Goal: Task Accomplishment & Management: Use online tool/utility

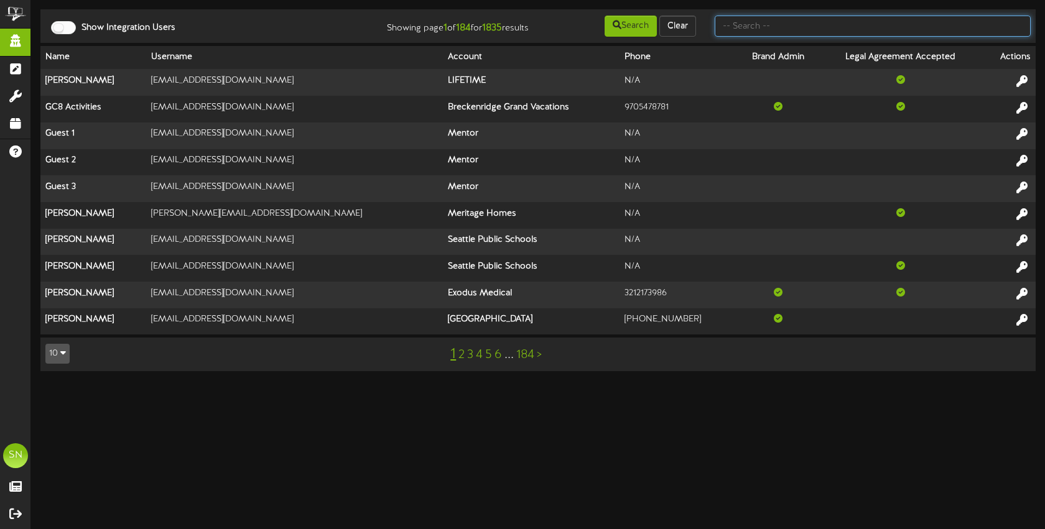
click at [772, 27] on input "text" at bounding box center [872, 26] width 316 height 21
type input "es solar"
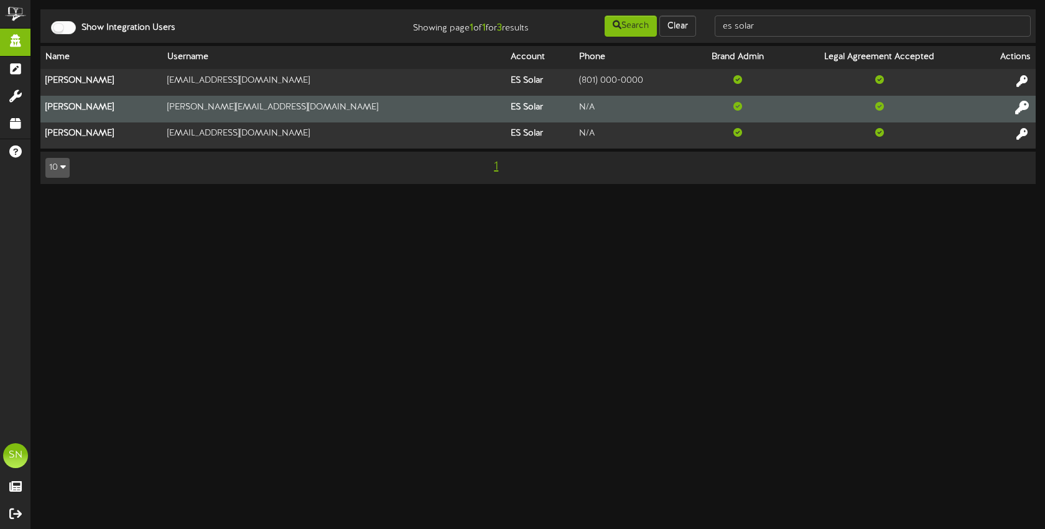
click at [1019, 104] on icon at bounding box center [1022, 107] width 14 height 14
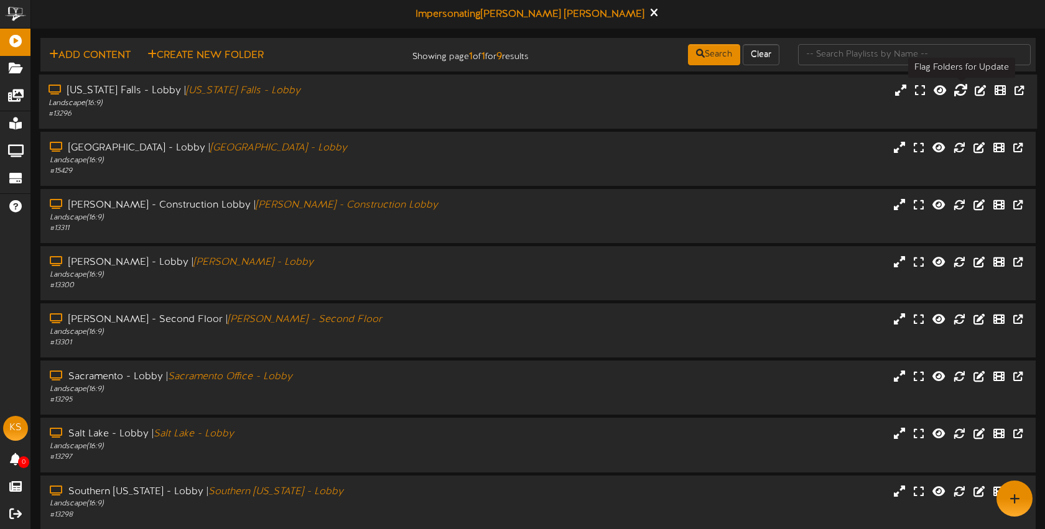
click at [958, 88] on icon at bounding box center [960, 90] width 14 height 14
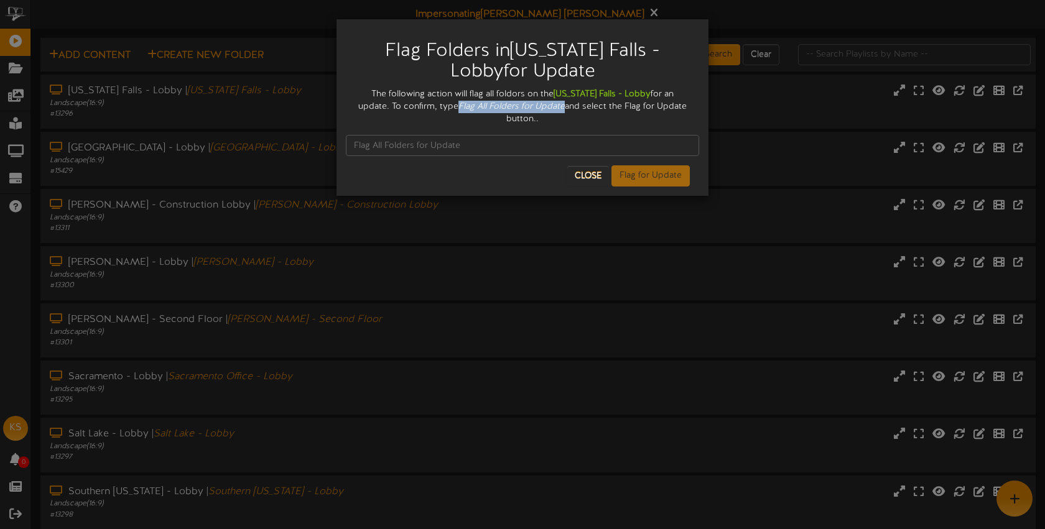
drag, startPoint x: 421, startPoint y: 105, endPoint x: 522, endPoint y: 104, distance: 100.7
click at [524, 104] on div "The following action will flag all foldors on the Idaho Falls - Lobby for an up…" at bounding box center [522, 106] width 353 height 37
copy icon "Flag All Folders for Update"
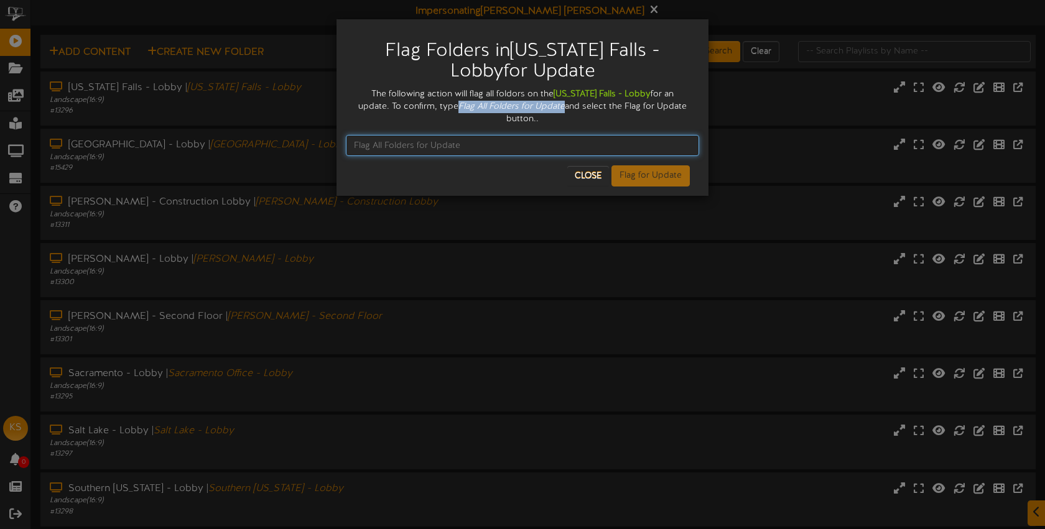
click at [471, 135] on input "text" at bounding box center [522, 145] width 353 height 21
paste input "Flag All Folders for Update"
type input "Flag All Folders for Update"
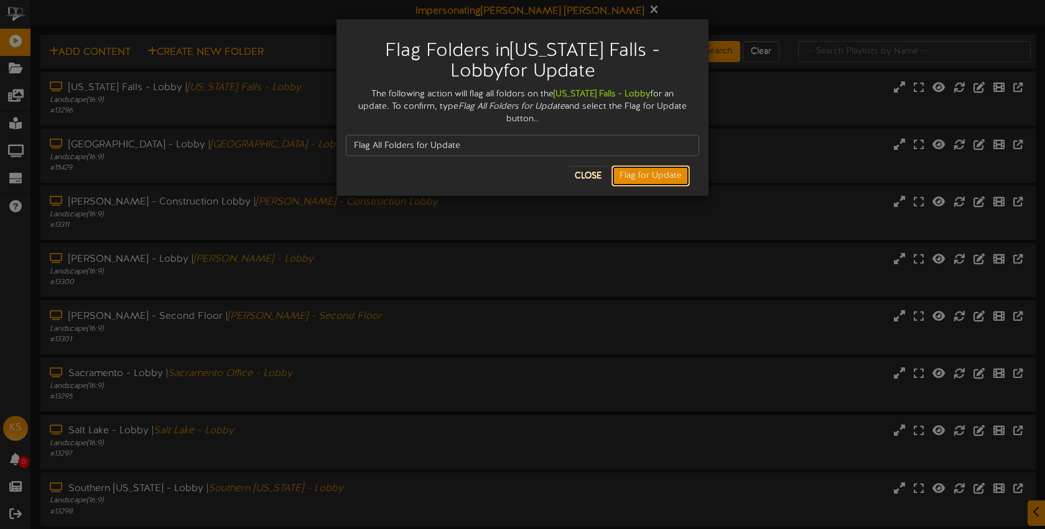
click at [622, 168] on button "Flag for Update" at bounding box center [650, 175] width 78 height 21
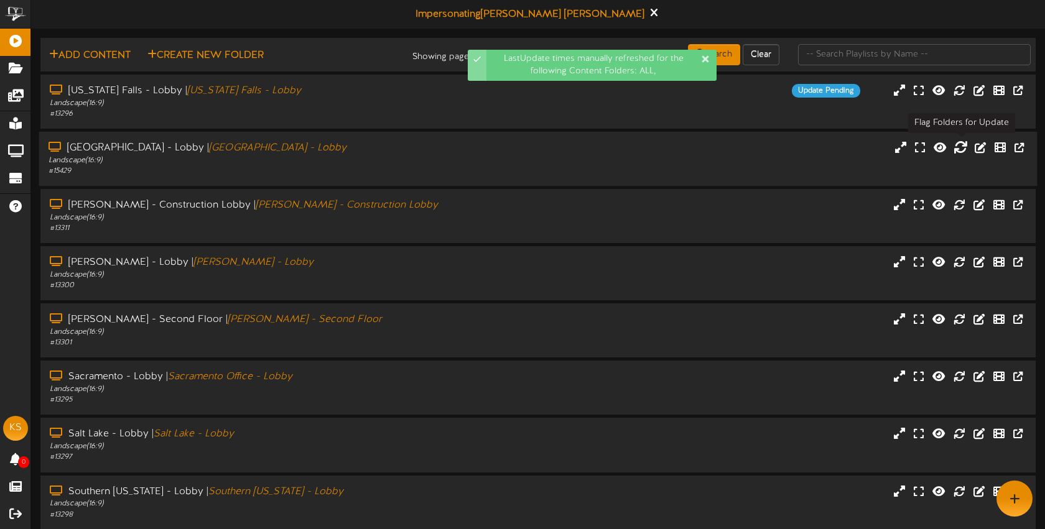
click at [963, 150] on icon at bounding box center [960, 147] width 14 height 14
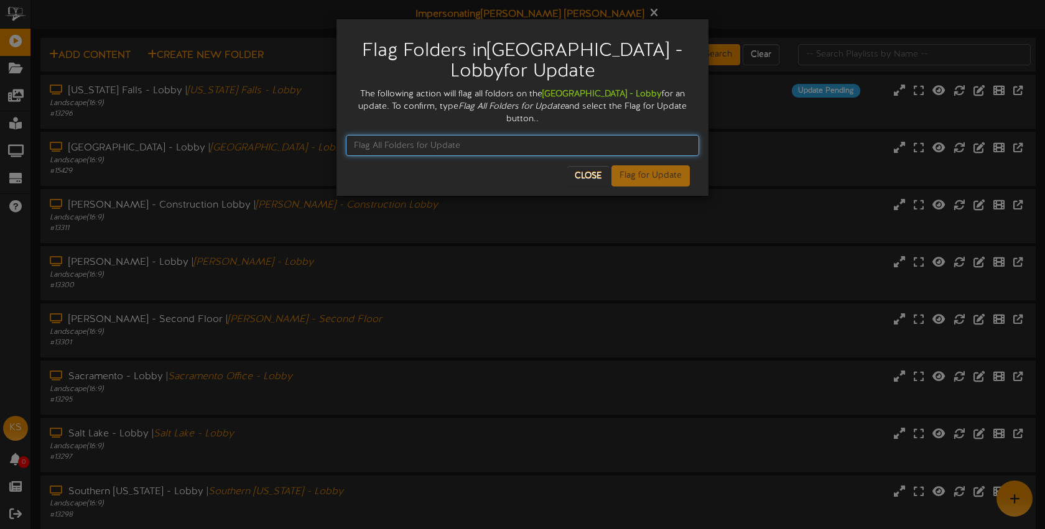
paste input "Flag All Folders for Update"
type input "Flag All Folders for Update"
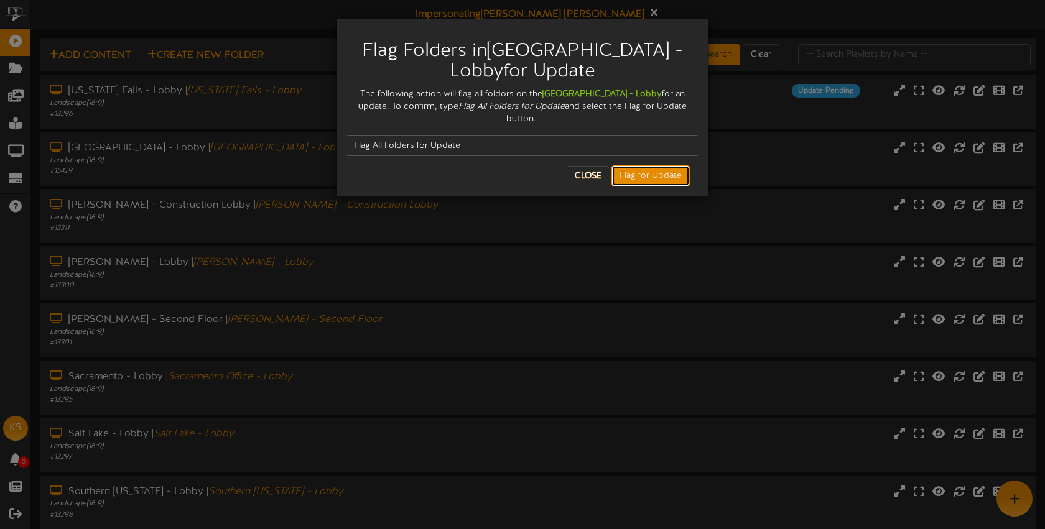
click at [646, 165] on button "Flag for Update" at bounding box center [650, 175] width 78 height 21
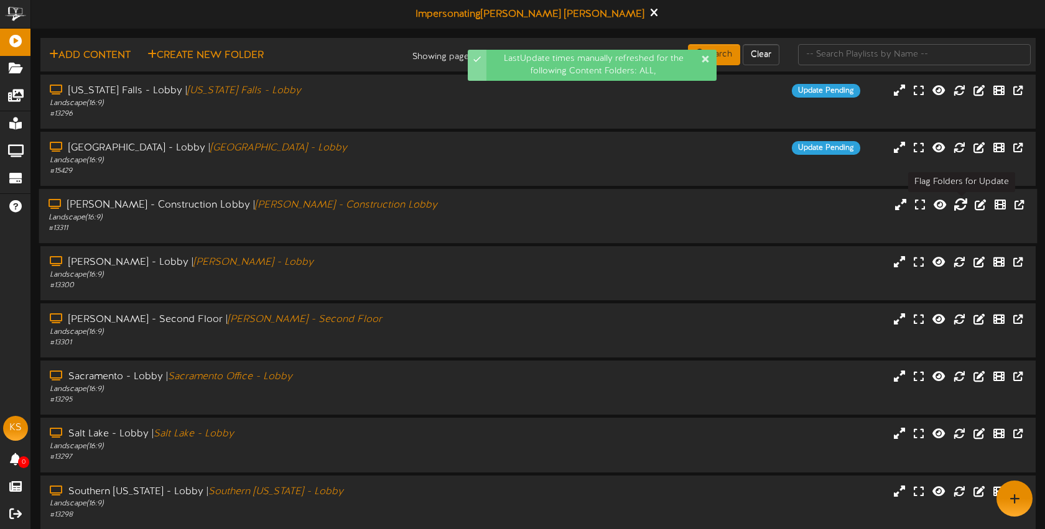
click at [959, 206] on icon at bounding box center [960, 204] width 14 height 14
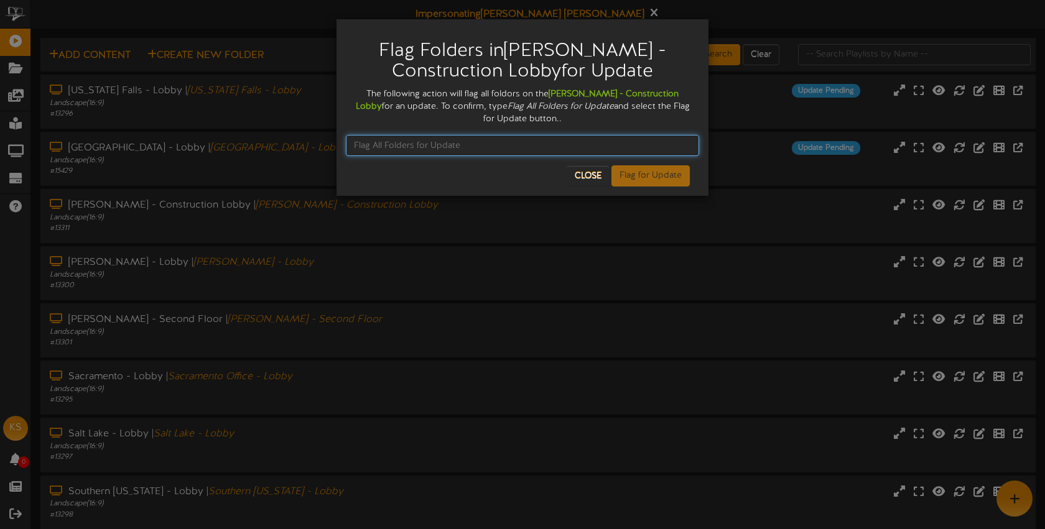
paste input "Flag All Folders for Update"
type input "Flag All Folders for Update"
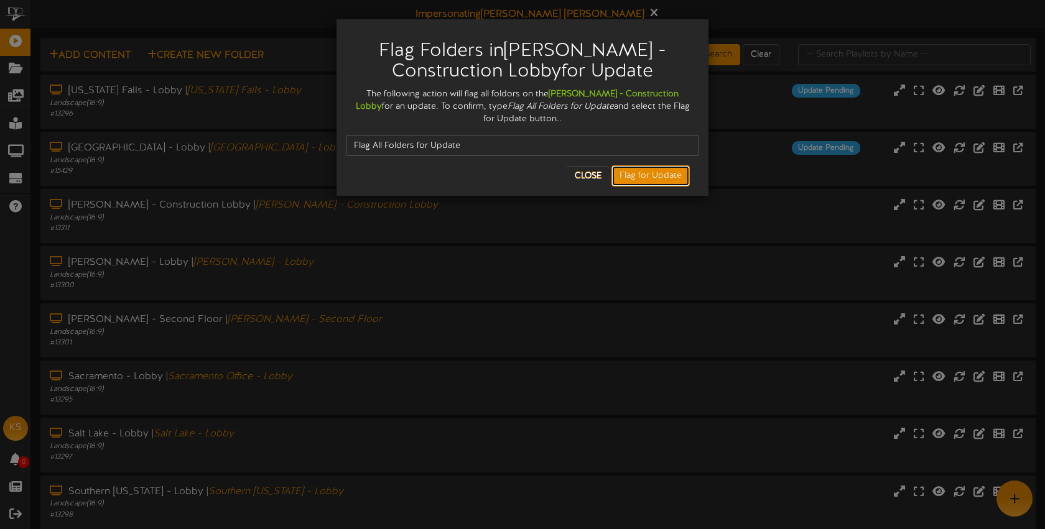
click at [660, 175] on button "Flag for Update" at bounding box center [650, 175] width 78 height 21
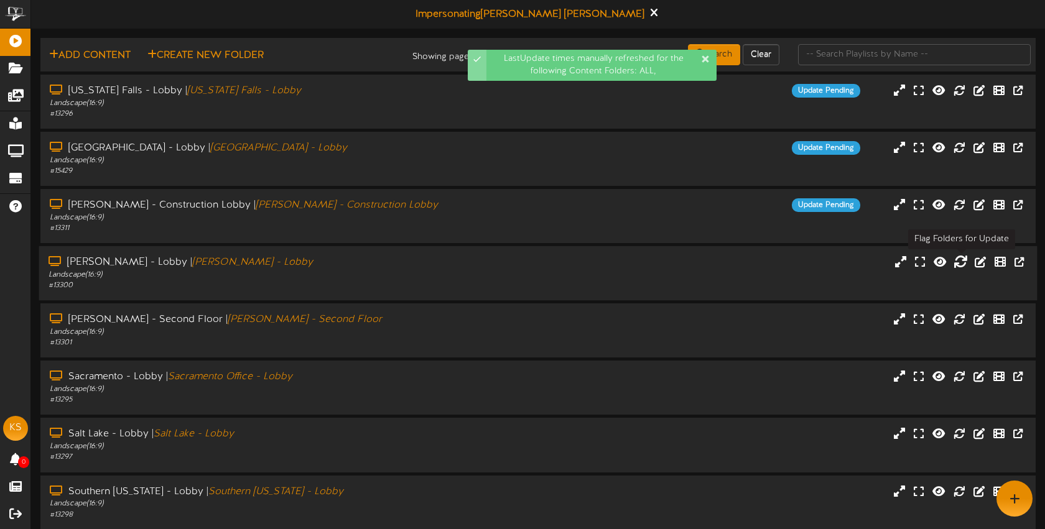
click at [959, 264] on icon at bounding box center [960, 262] width 14 height 14
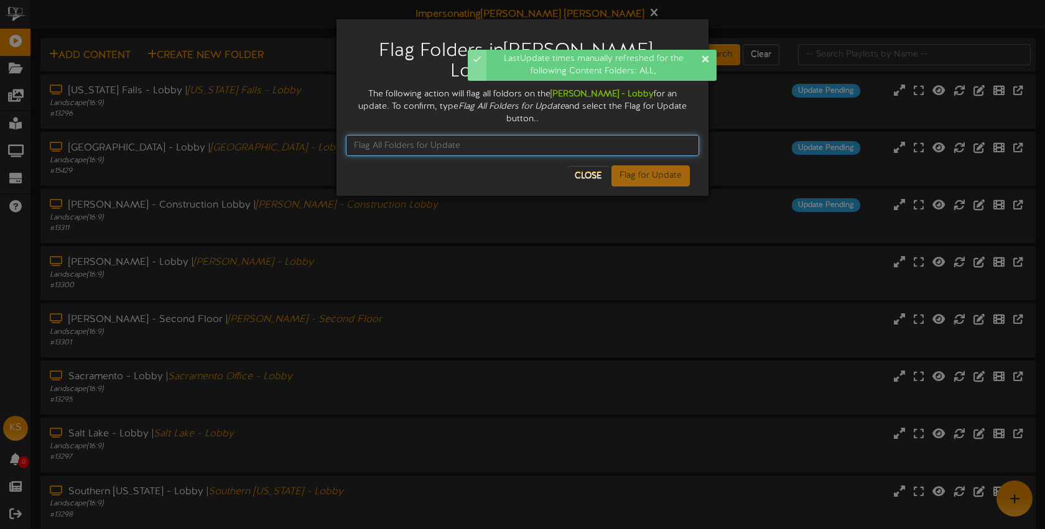
click at [443, 137] on input "text" at bounding box center [522, 145] width 353 height 21
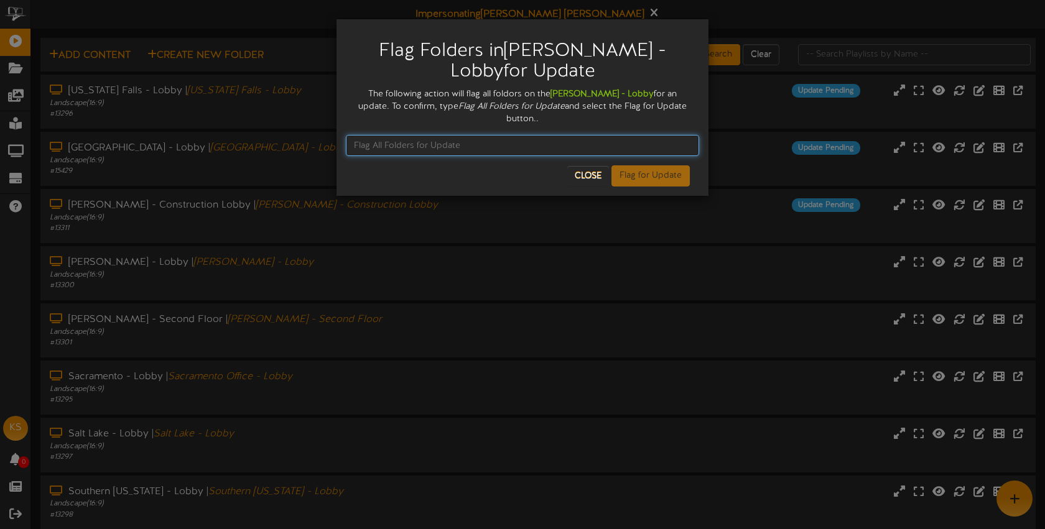
paste input "Flag All Folders for Update"
type input "Flag All Folders for Update"
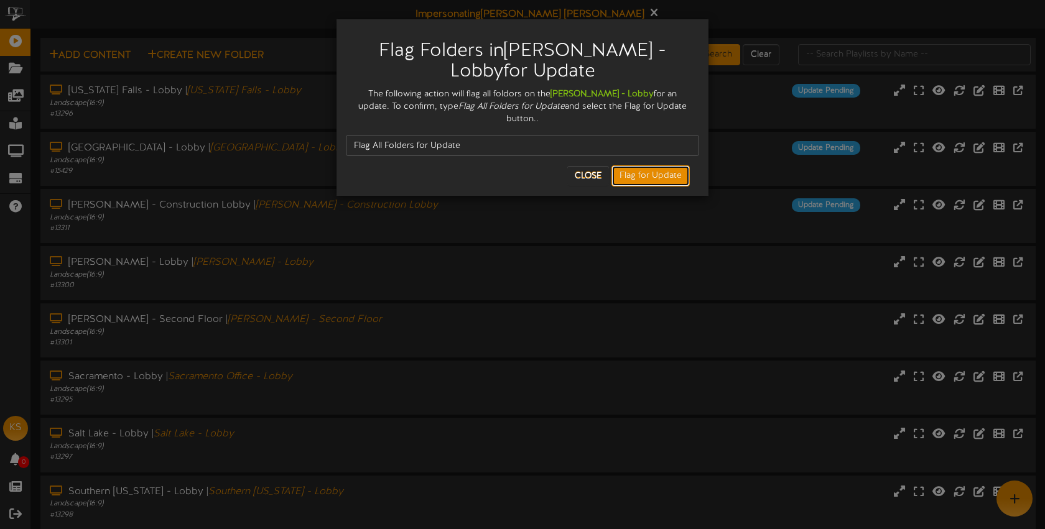
drag, startPoint x: 642, startPoint y: 169, endPoint x: 635, endPoint y: 169, distance: 6.9
click at [642, 169] on button "Flag for Update" at bounding box center [650, 175] width 78 height 21
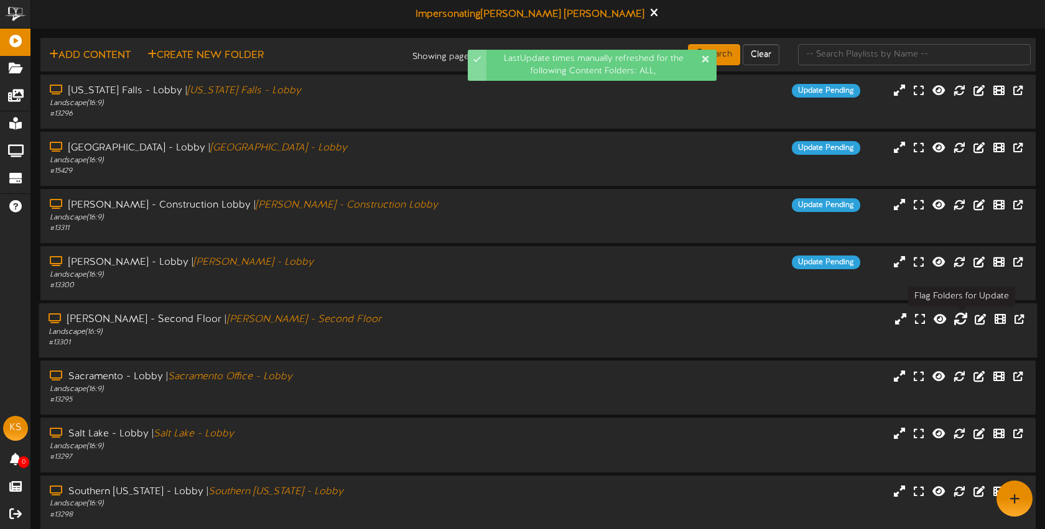
click at [965, 318] on icon at bounding box center [960, 319] width 14 height 14
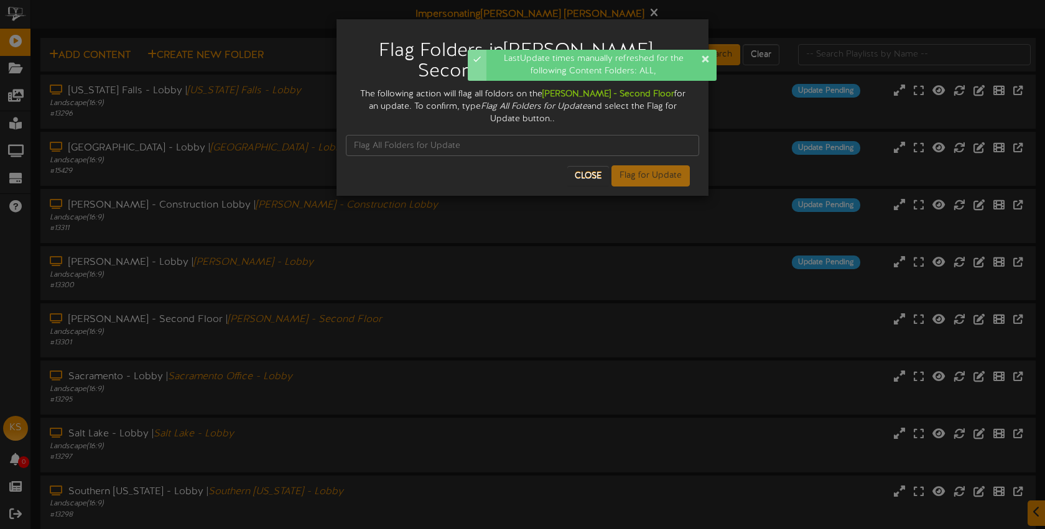
scroll to position [2, 0]
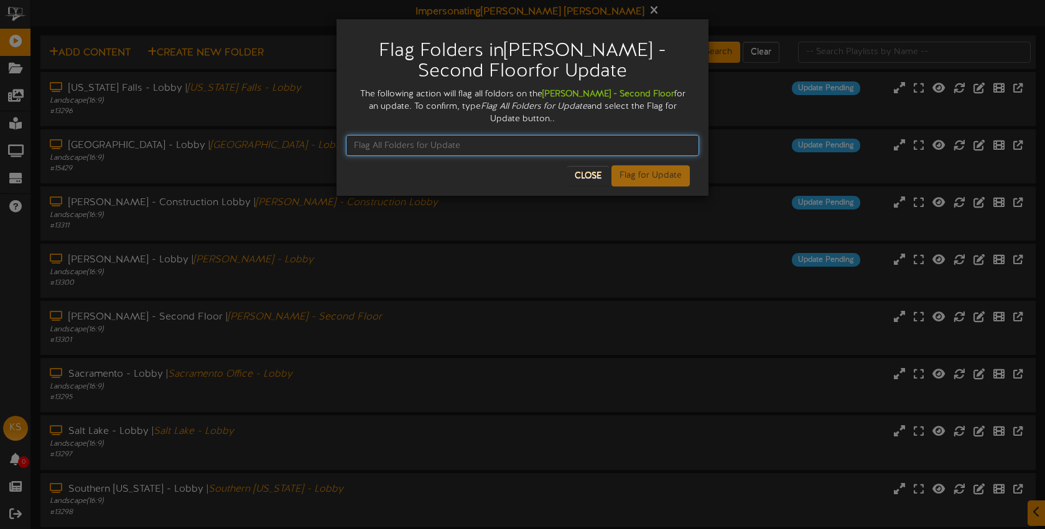
paste input "Flag All Folders for Update"
type input "Flag All Folders for Update"
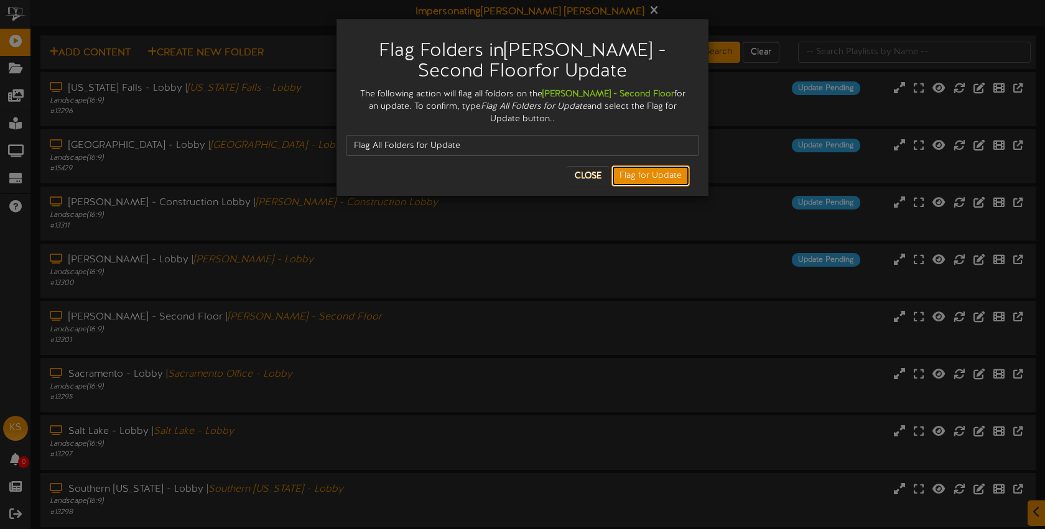
click at [649, 165] on button "Flag for Update" at bounding box center [650, 175] width 78 height 21
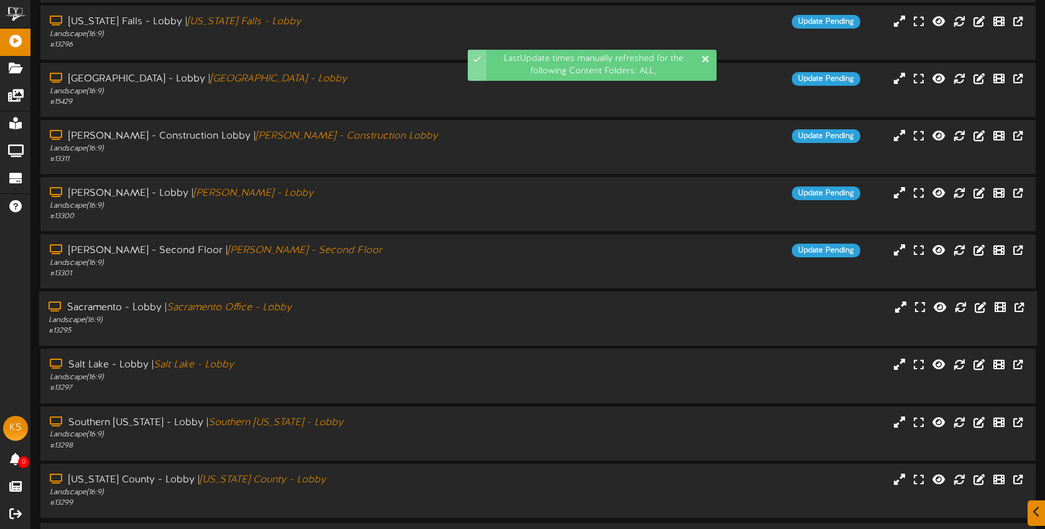
scroll to position [75, 0]
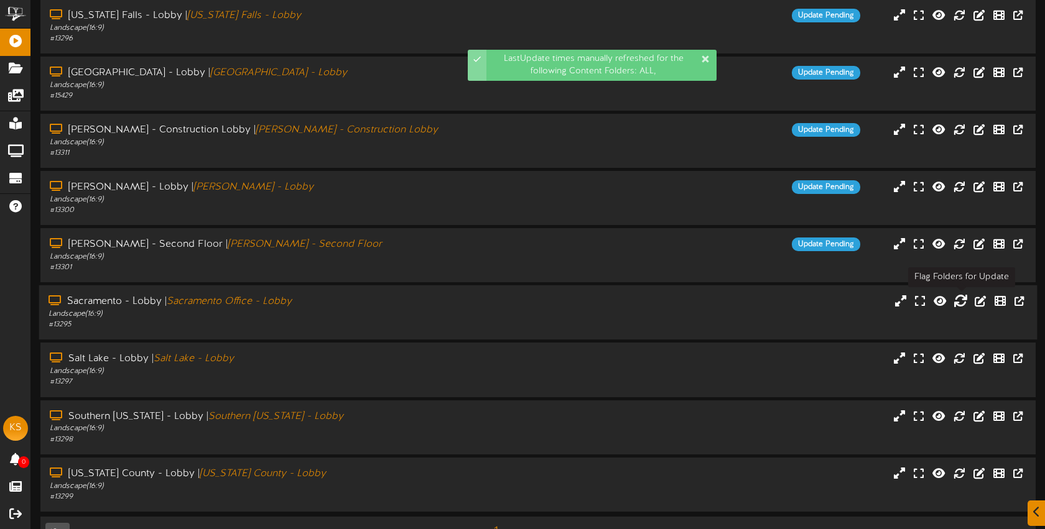
click at [959, 302] on icon at bounding box center [960, 301] width 14 height 14
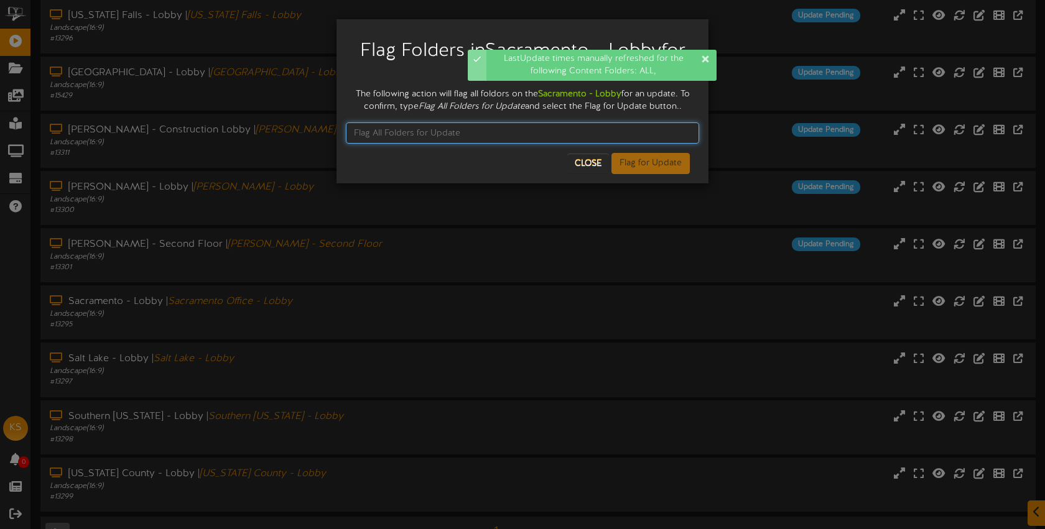
click at [376, 133] on input "text" at bounding box center [522, 132] width 353 height 21
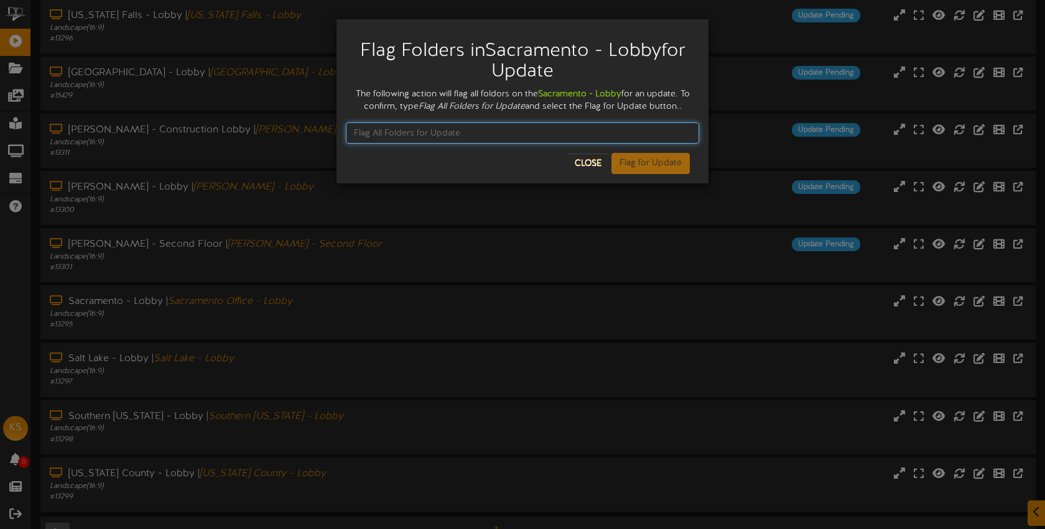
paste input "Flag All Folders for Update"
type input "Flag All Folders for Update"
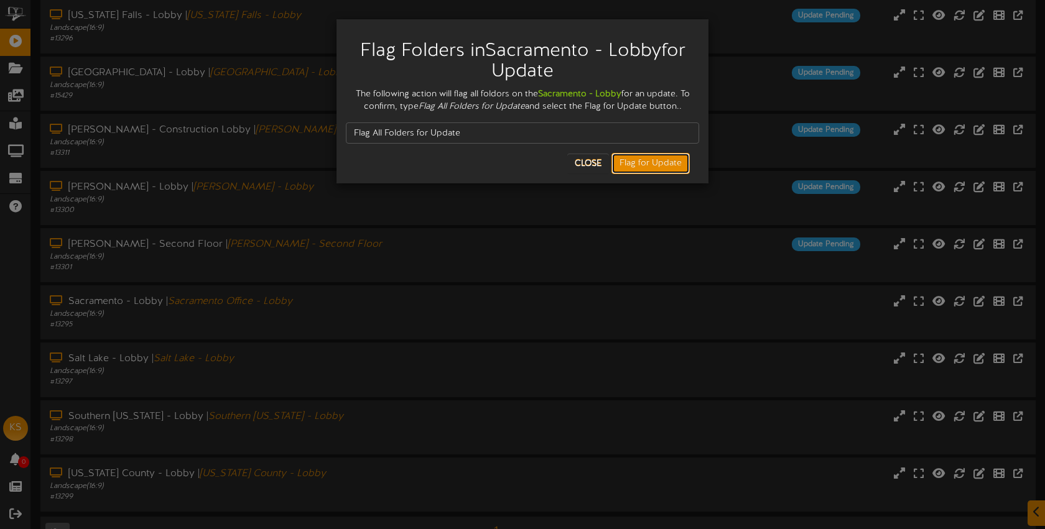
click at [626, 161] on button "Flag for Update" at bounding box center [650, 163] width 78 height 21
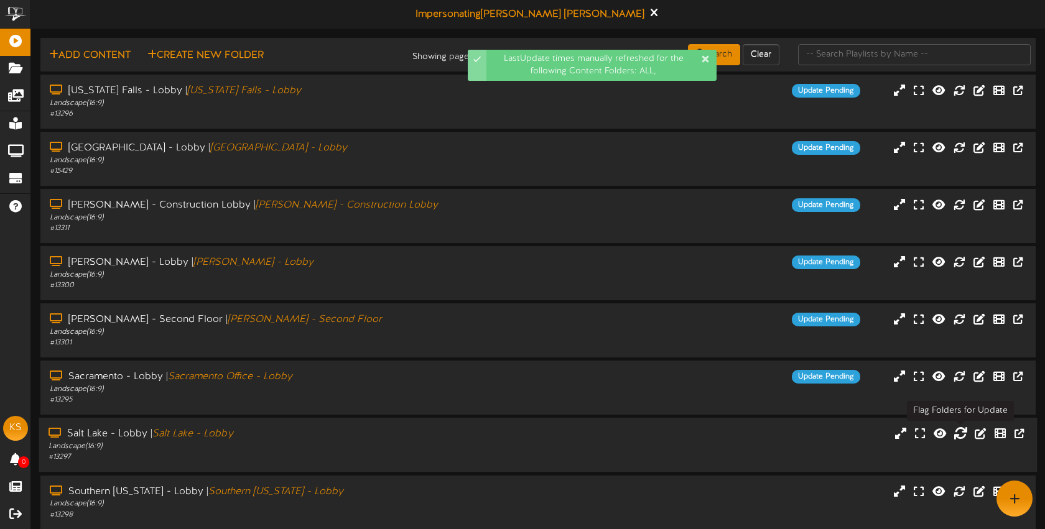
click at [959, 433] on icon at bounding box center [960, 434] width 14 height 14
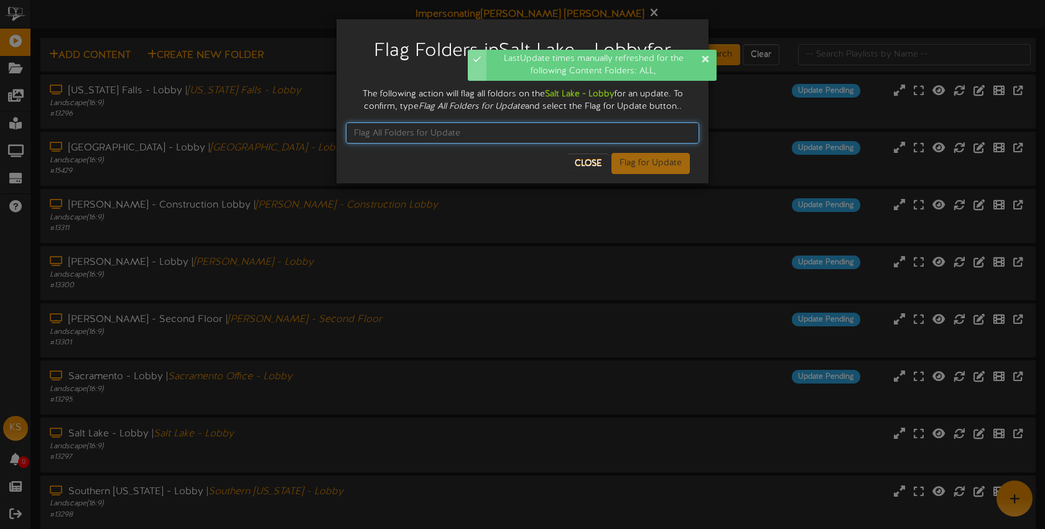
click at [389, 137] on input "text" at bounding box center [522, 132] width 353 height 21
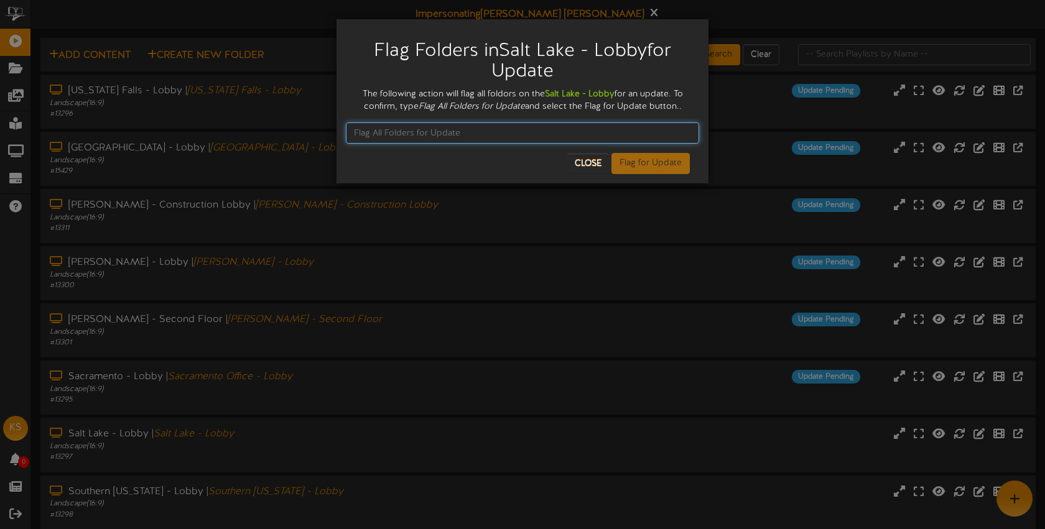
paste input "Flag All Folders for Update"
type input "Flag All Folders for Update"
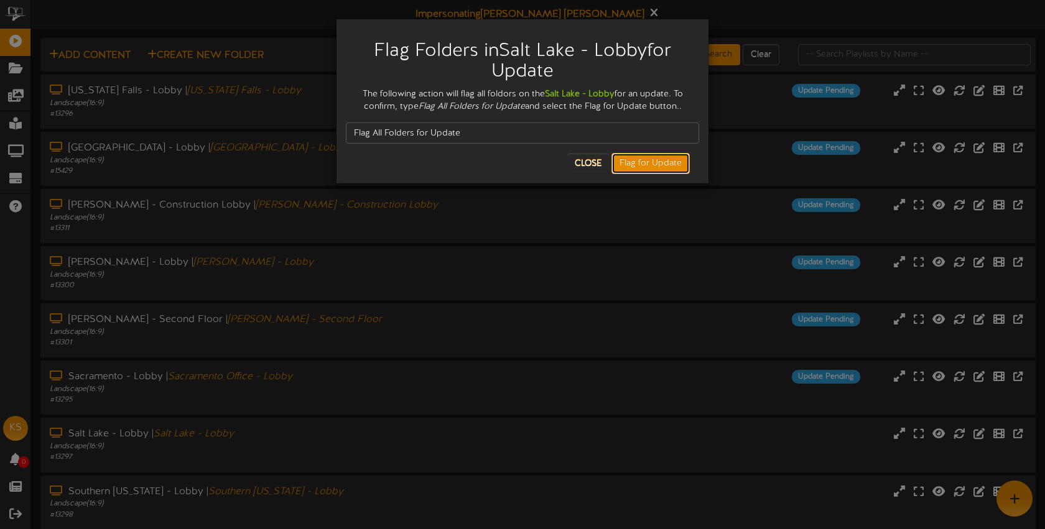
click at [658, 170] on button "Flag for Update" at bounding box center [650, 163] width 78 height 21
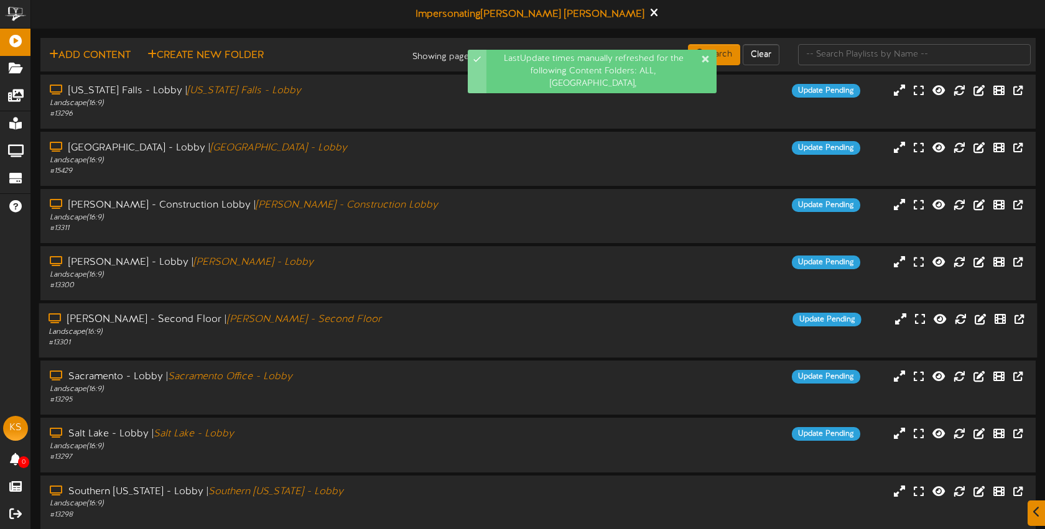
scroll to position [108, 0]
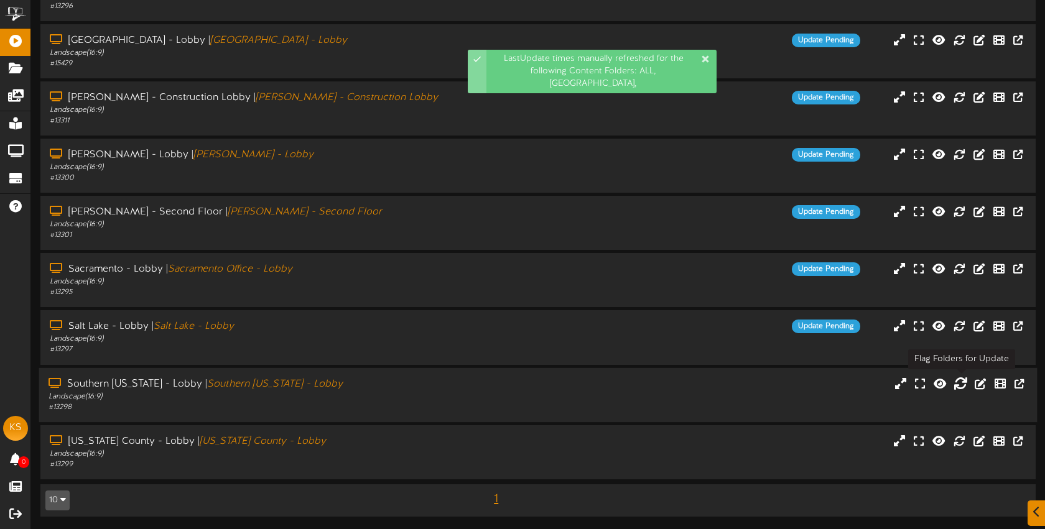
click at [962, 383] on icon at bounding box center [960, 383] width 14 height 14
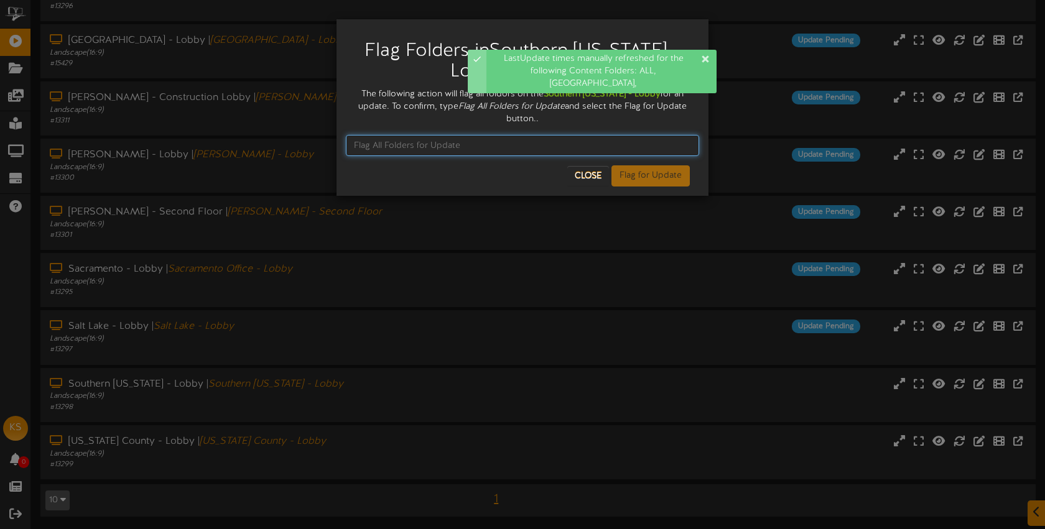
click at [404, 147] on input "text" at bounding box center [522, 145] width 353 height 21
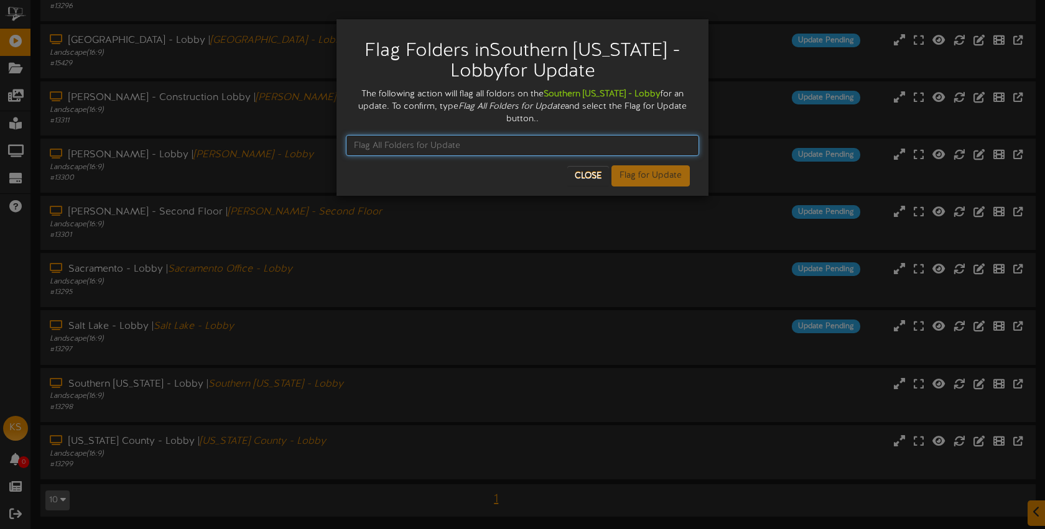
paste input "Flag All Folders for Update"
type input "Flag All Folders for Update"
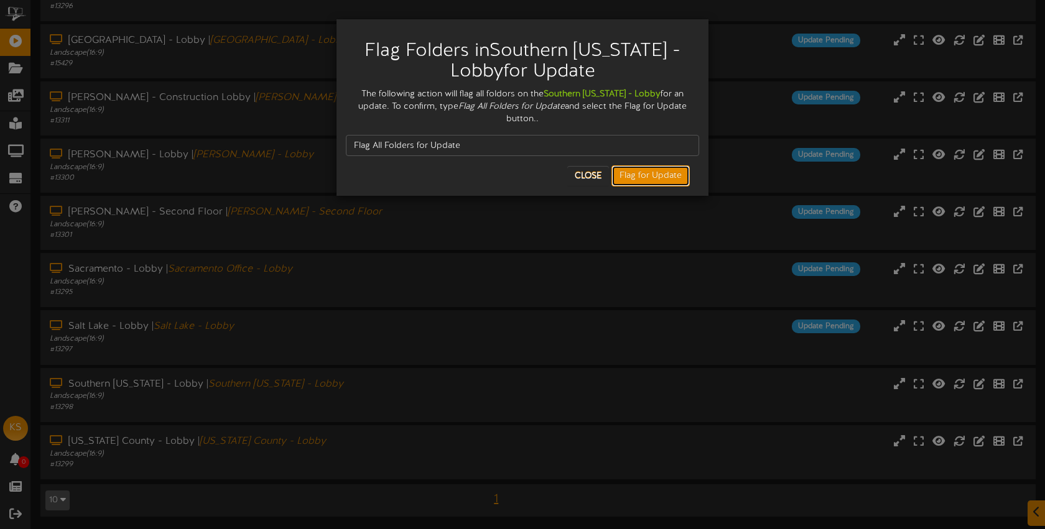
click at [635, 182] on button "Flag for Update" at bounding box center [650, 175] width 78 height 21
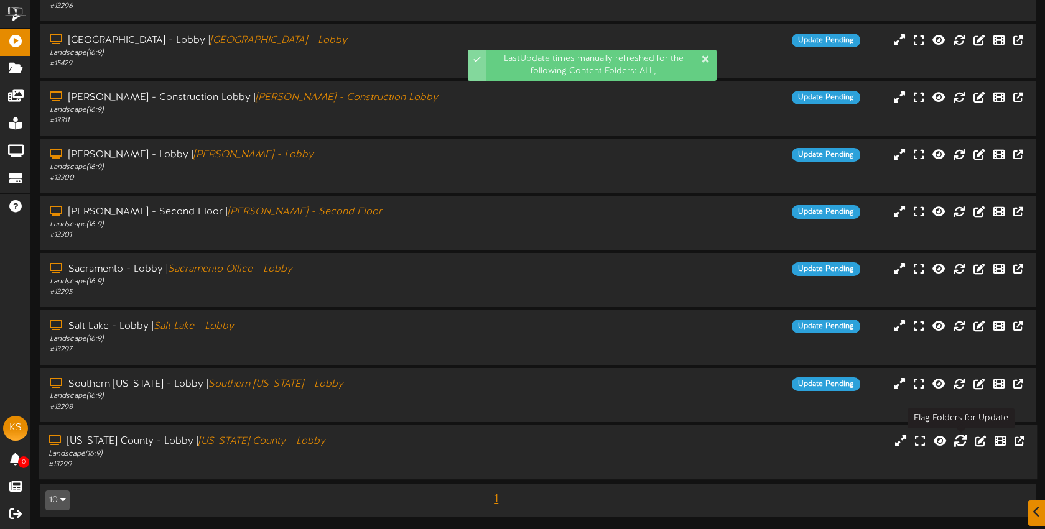
click at [960, 438] on icon at bounding box center [960, 440] width 14 height 14
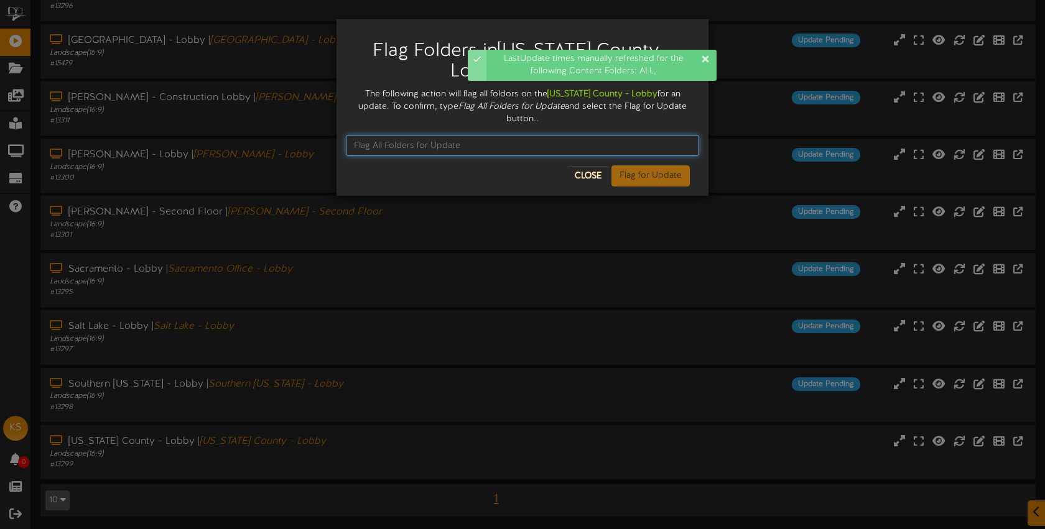
click at [446, 135] on input "text" at bounding box center [522, 145] width 353 height 21
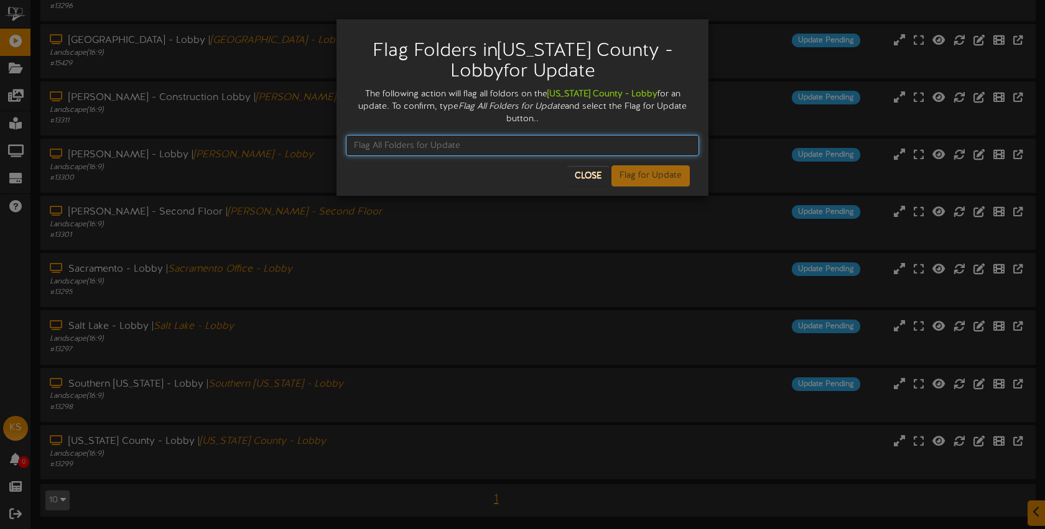
paste input "Flag All Folders for Update"
type input "Flag All Folders for Update"
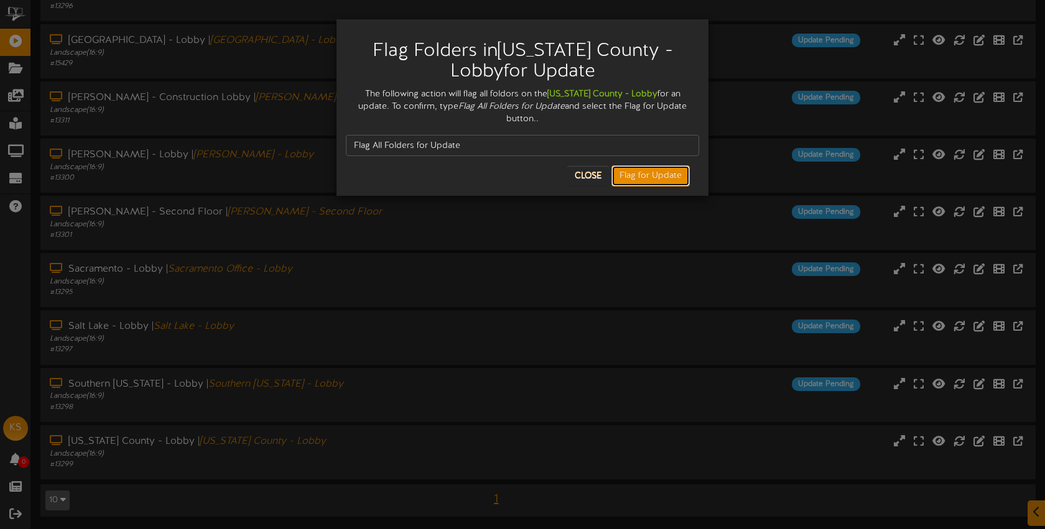
click at [633, 165] on button "Flag for Update" at bounding box center [650, 175] width 78 height 21
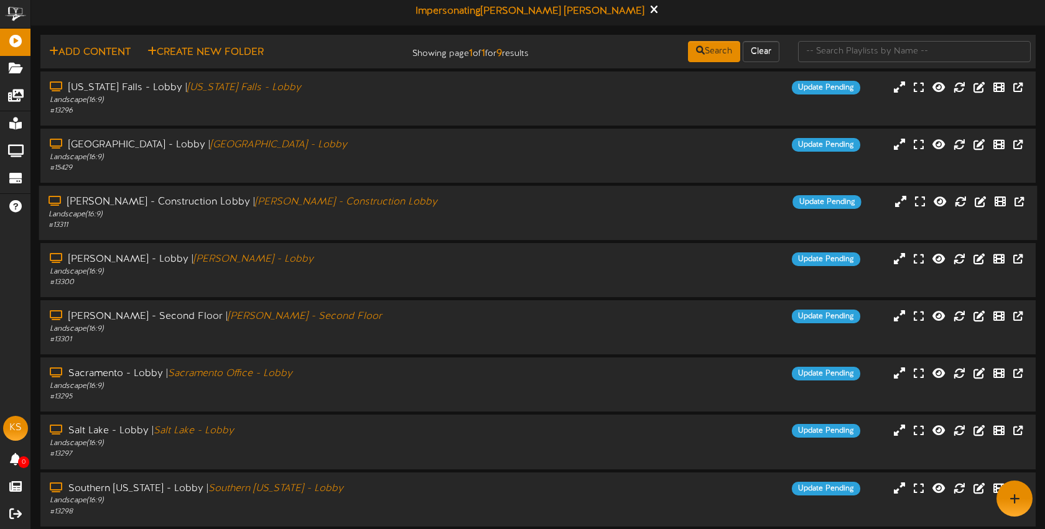
scroll to position [0, 0]
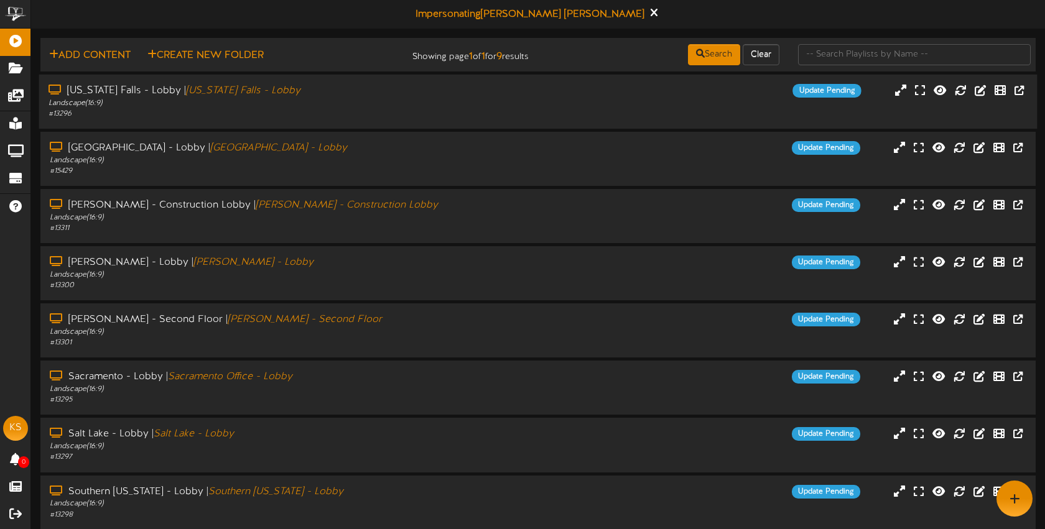
click at [499, 108] on div "Idaho Falls - Lobby | Idaho Falls - Lobby Landscape ( 16:9 ) # 13296 Update Pen…" at bounding box center [538, 101] width 998 height 35
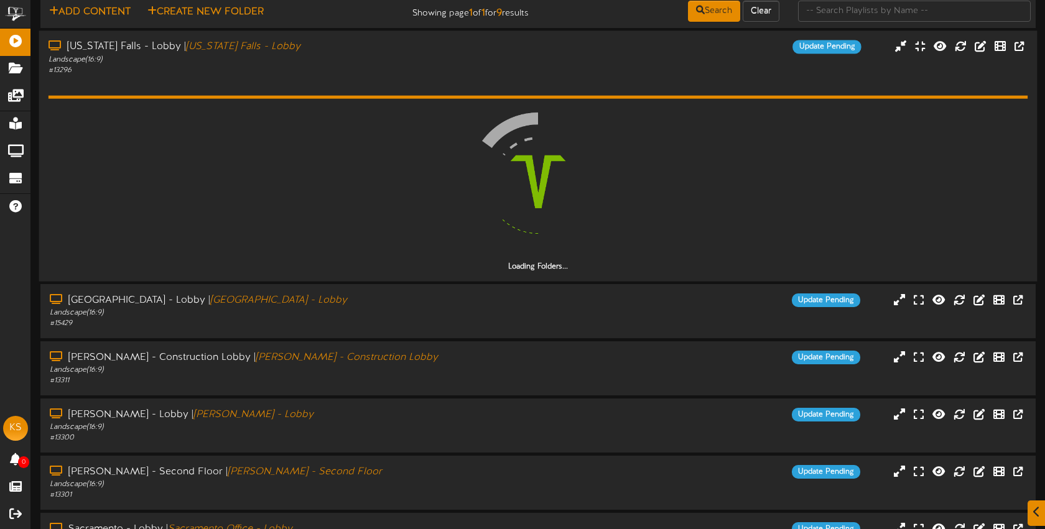
scroll to position [45, 0]
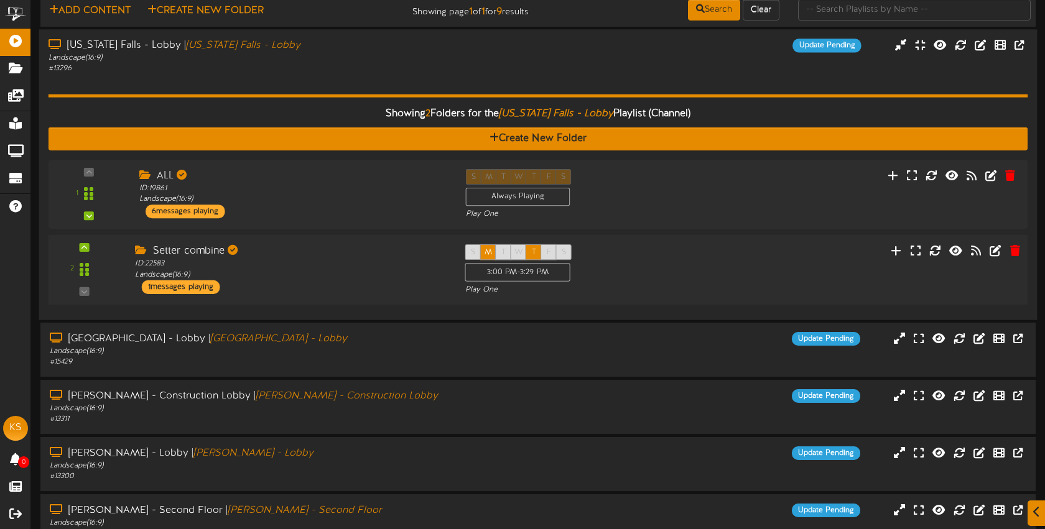
drag, startPoint x: 334, startPoint y: 256, endPoint x: 334, endPoint y: 248, distance: 8.1
click at [334, 256] on div "Setter combine" at bounding box center [290, 251] width 311 height 14
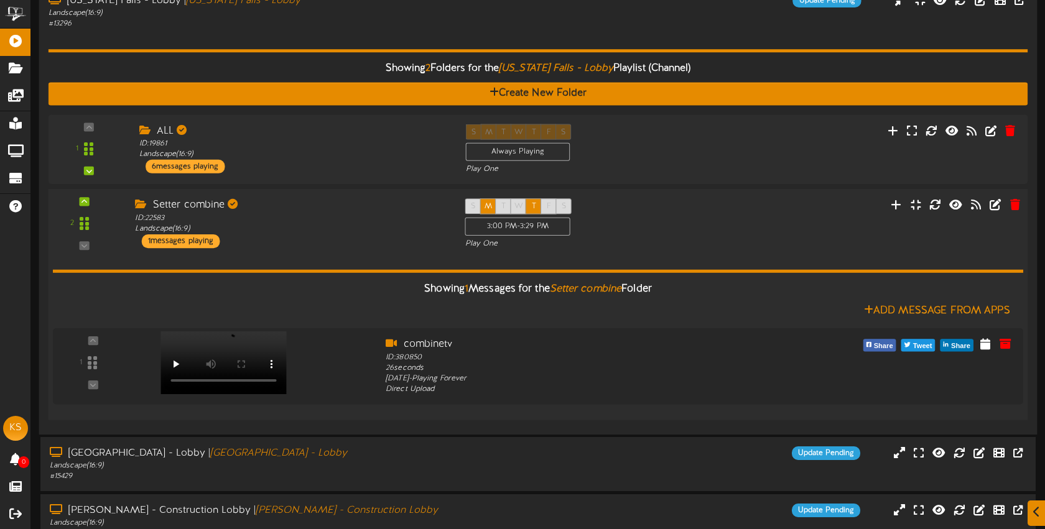
scroll to position [92, 0]
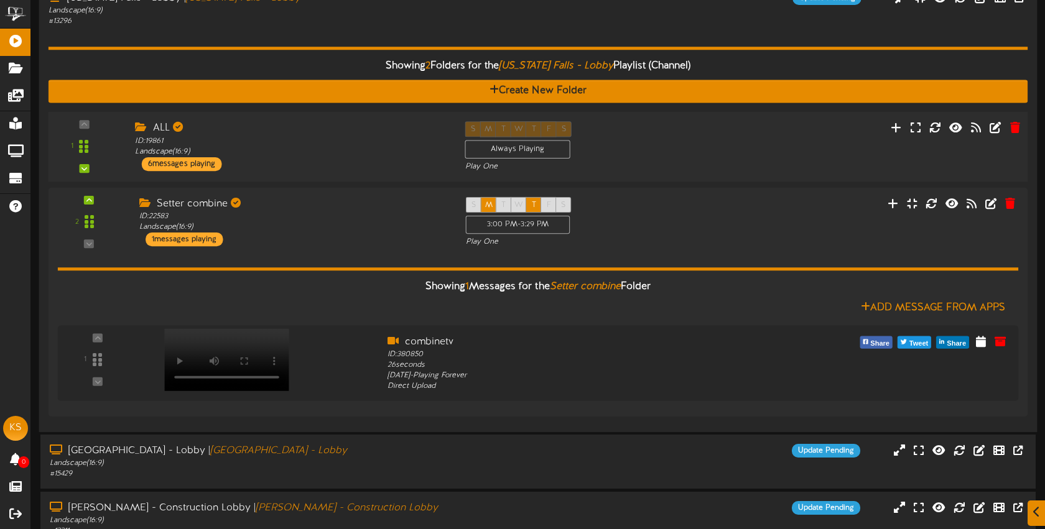
click at [320, 159] on div "ALL ID: 19861 Landscape ( 16:9 ) 6 messages playing" at bounding box center [291, 146] width 330 height 50
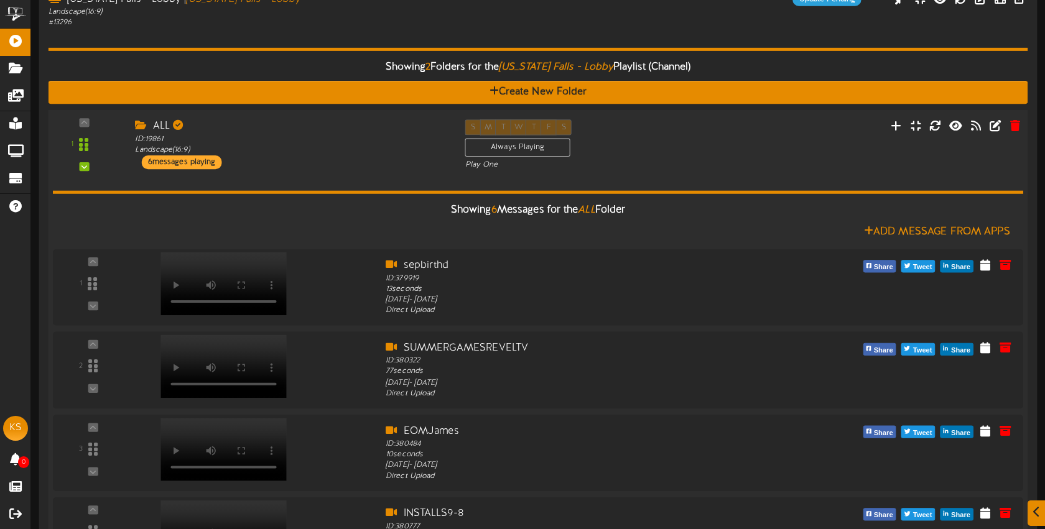
click at [320, 159] on div "ALL ID: 19861 Landscape ( 16:9 ) 6 messages playing" at bounding box center [291, 144] width 330 height 50
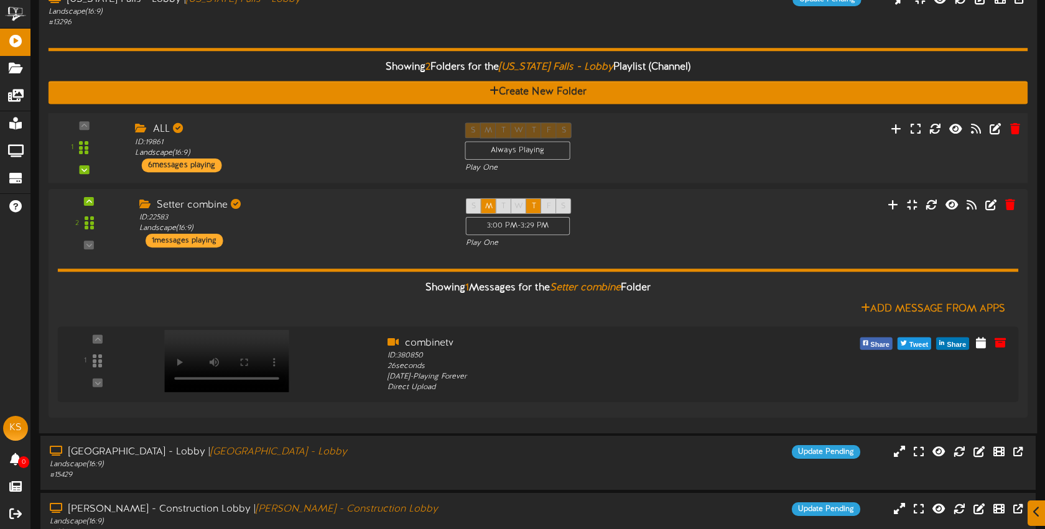
scroll to position [91, 0]
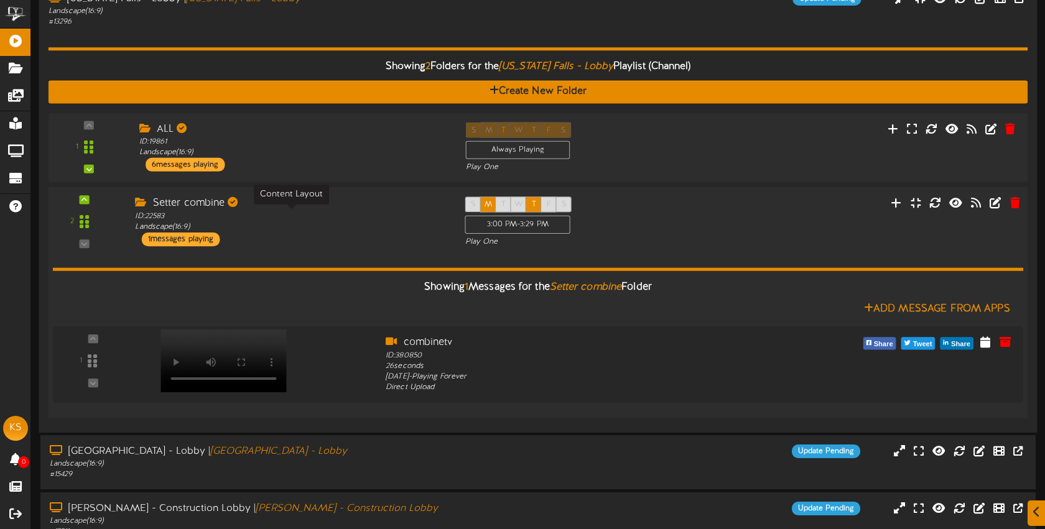
click at [353, 224] on div "ID: 22583 Landscape ( 16:9 )" at bounding box center [290, 222] width 311 height 22
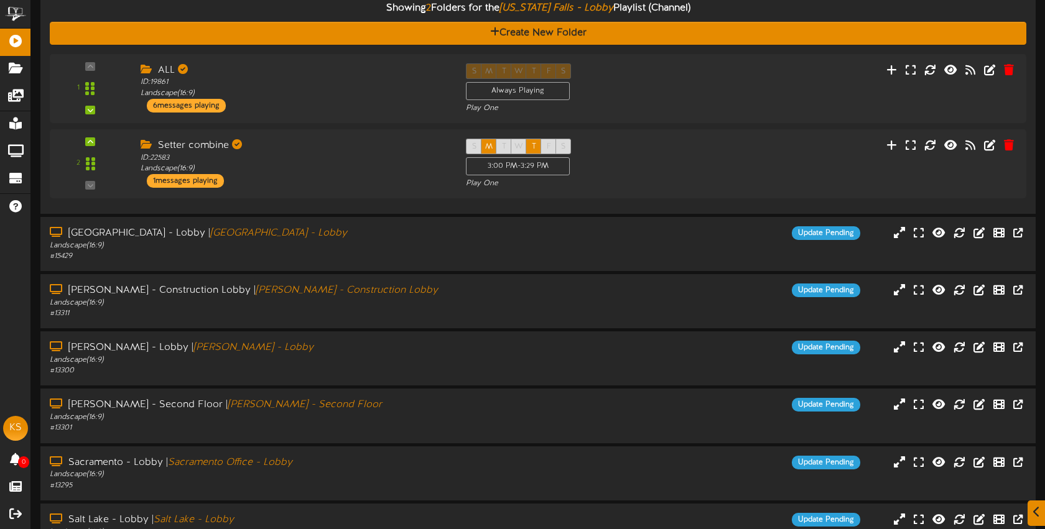
scroll to position [149, 0]
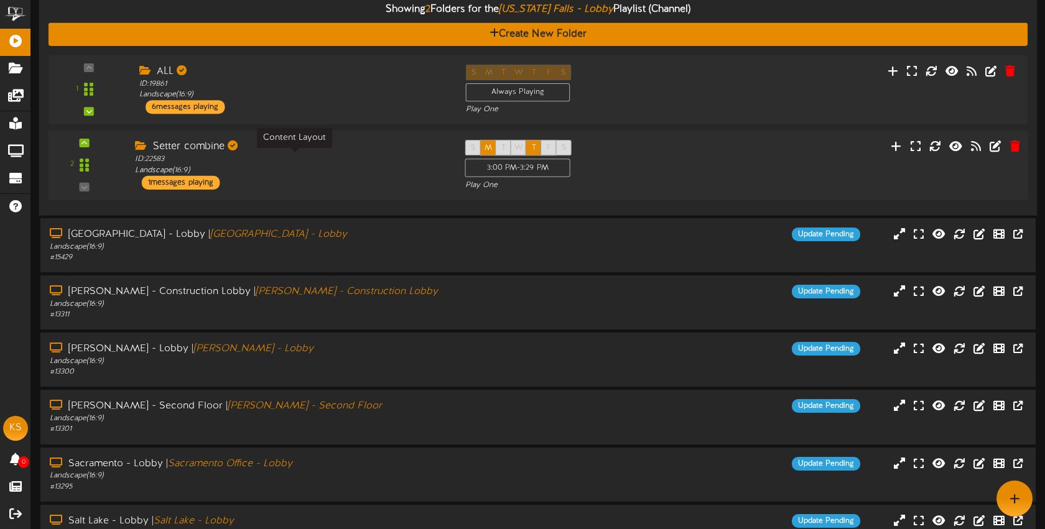
click at [355, 192] on div "2 Setter combine" at bounding box center [538, 166] width 989 height 70
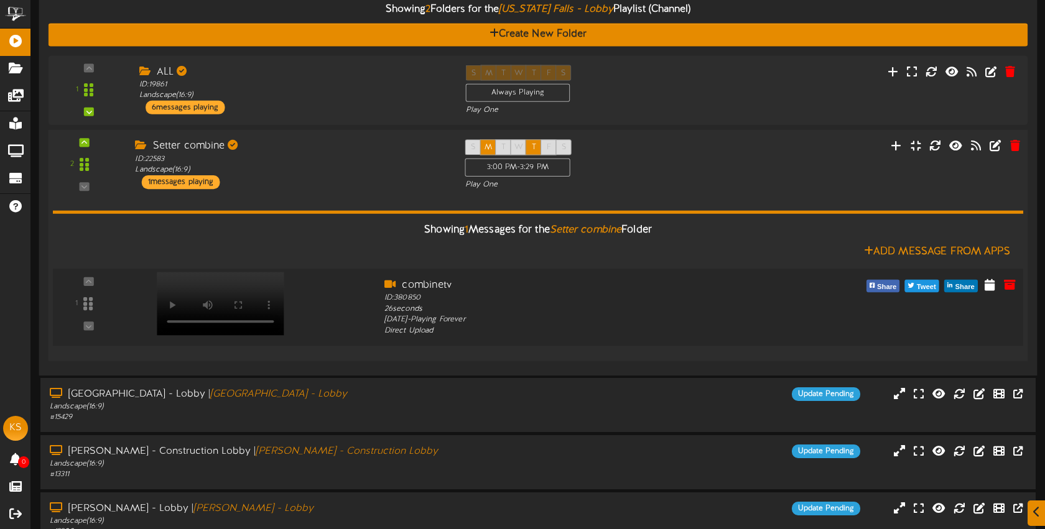
click at [263, 281] on video at bounding box center [220, 303] width 127 height 63
click at [344, 187] on div "Setter combine ID: 22583 Landscape ( 16:9 ) 1 messages playing" at bounding box center [291, 164] width 330 height 50
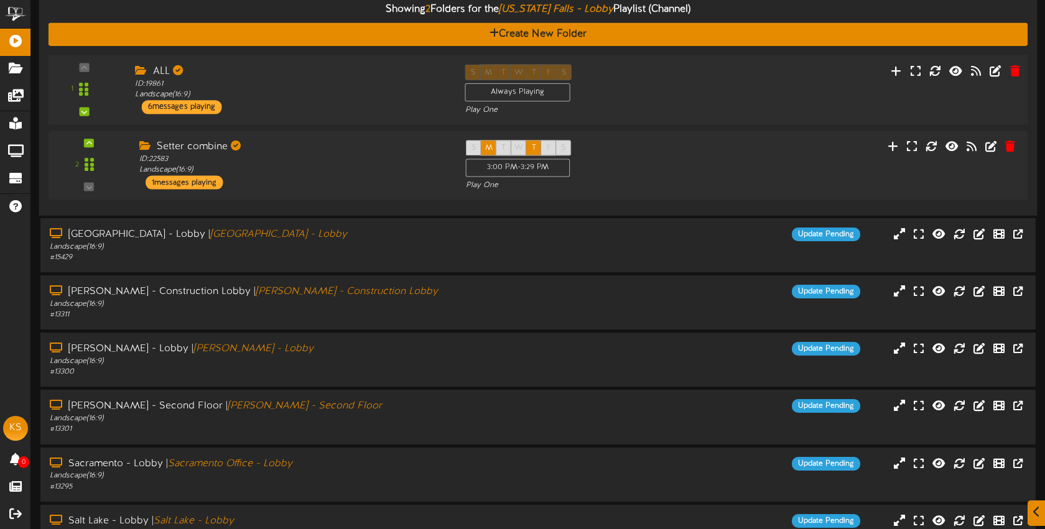
click at [326, 101] on div "ALL ID: 19861 Landscape ( 16:9 ) 6 messages playing" at bounding box center [291, 89] width 330 height 50
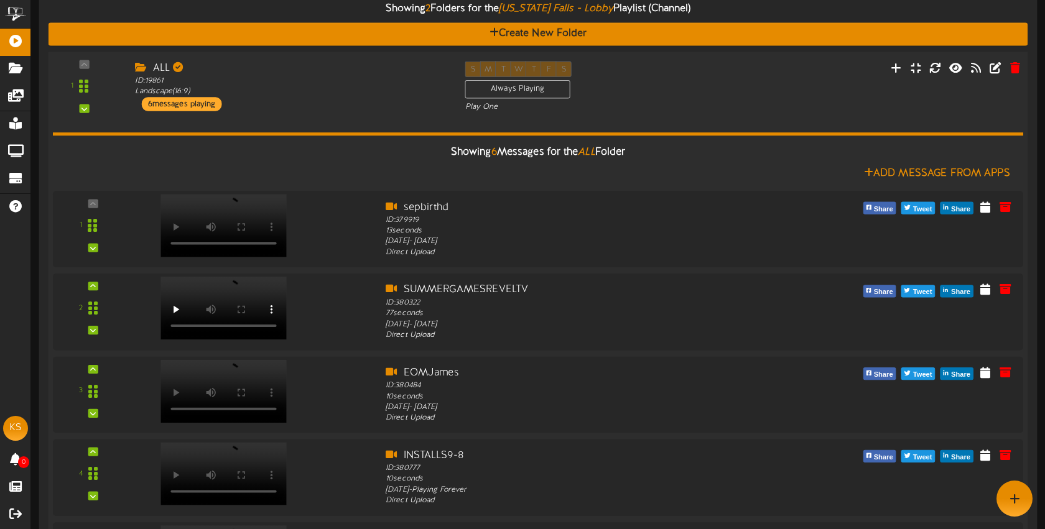
scroll to position [148, 0]
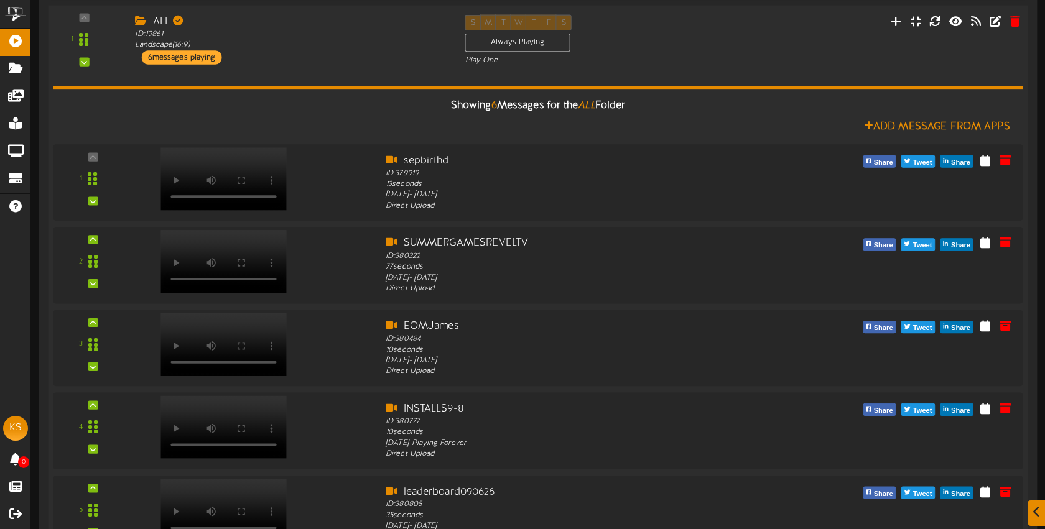
click at [338, 63] on div "ALL ID: 19861 Landscape ( 16:9 ) 6 messages playing" at bounding box center [291, 39] width 330 height 50
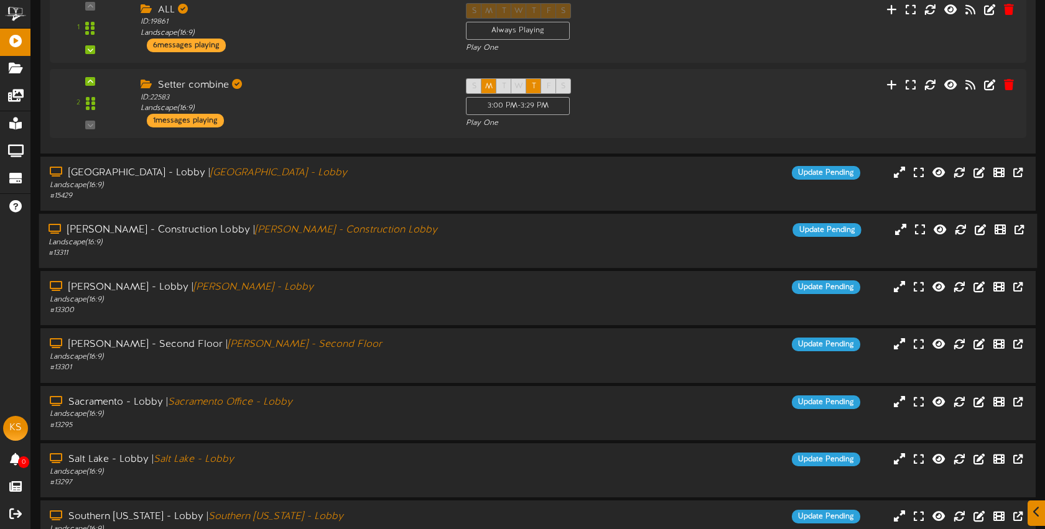
scroll to position [219, 0]
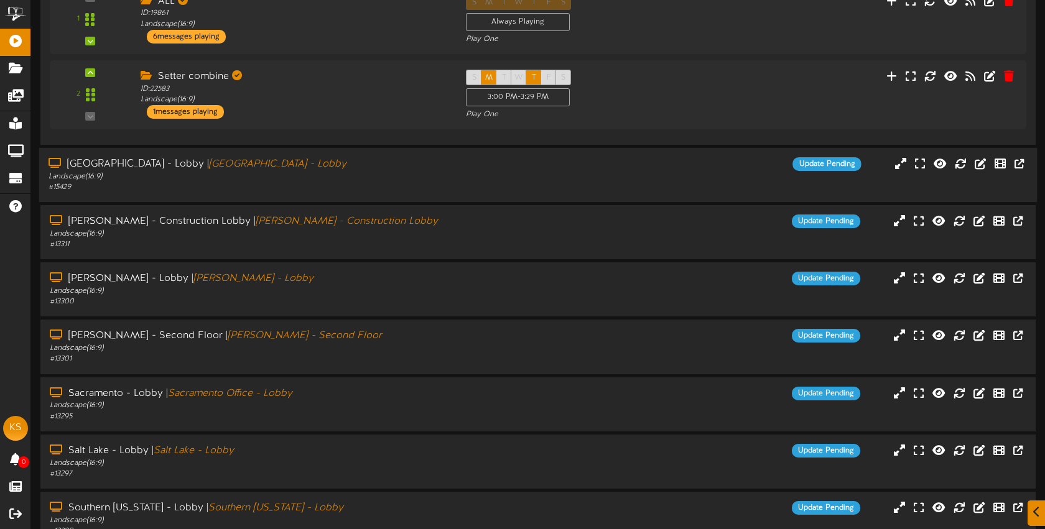
click at [336, 185] on div "# 15429" at bounding box center [247, 187] width 397 height 11
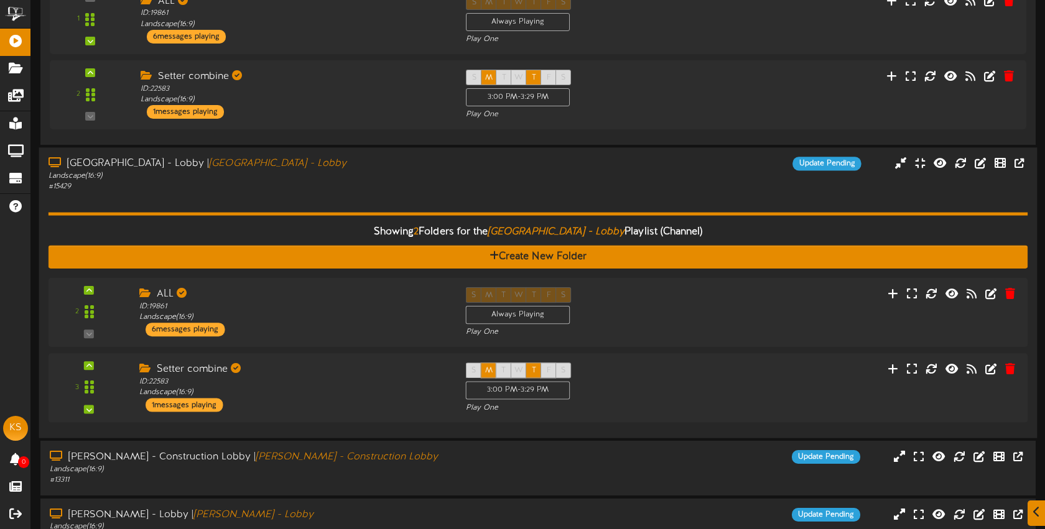
click at [336, 185] on div "# 15429" at bounding box center [247, 187] width 397 height 11
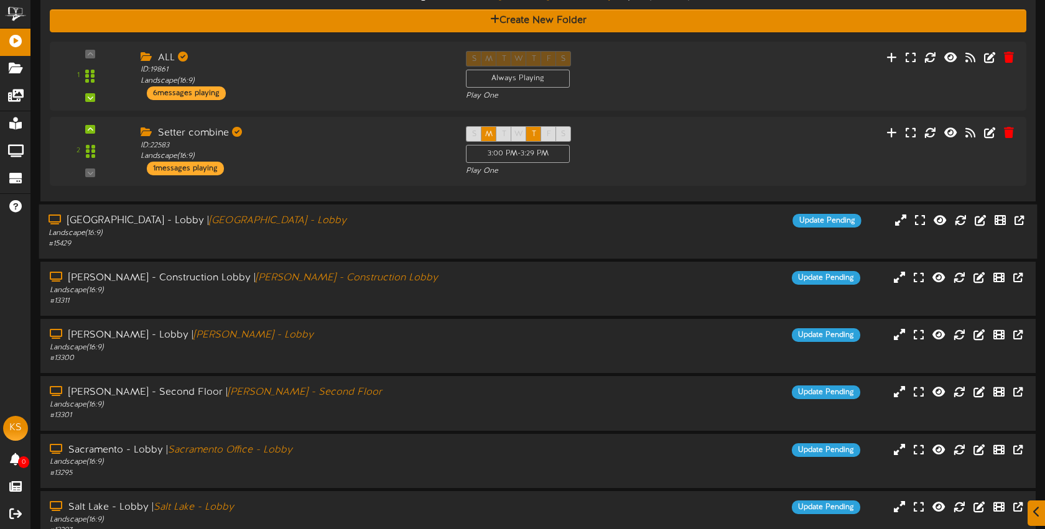
scroll to position [0, 0]
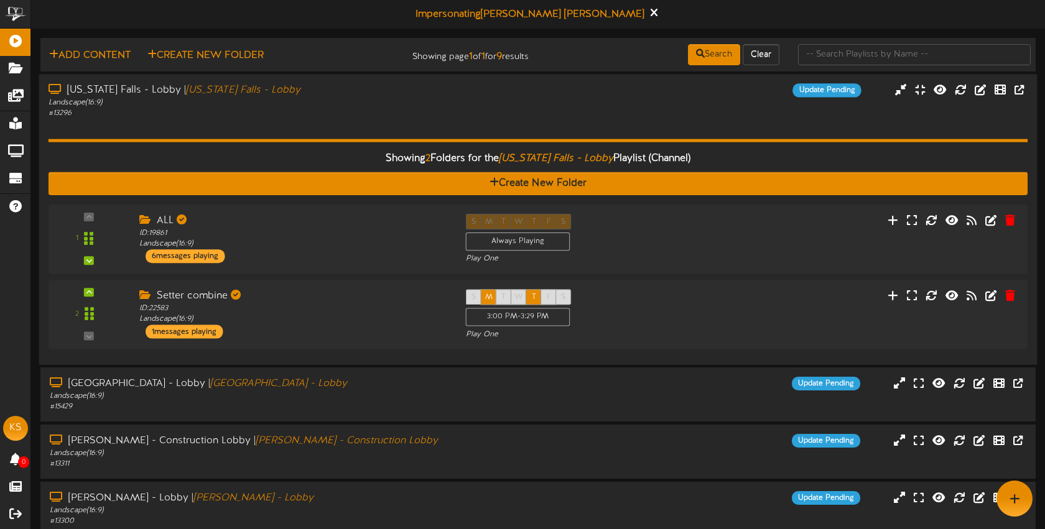
click at [429, 109] on div "# 13296" at bounding box center [247, 113] width 397 height 11
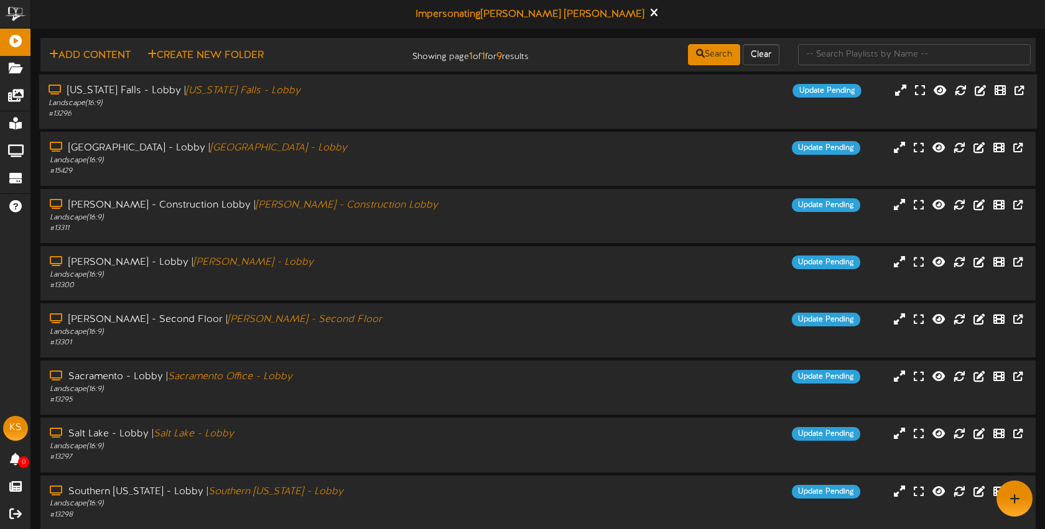
click at [344, 106] on div "Landscape ( 16:9 )" at bounding box center [247, 103] width 397 height 11
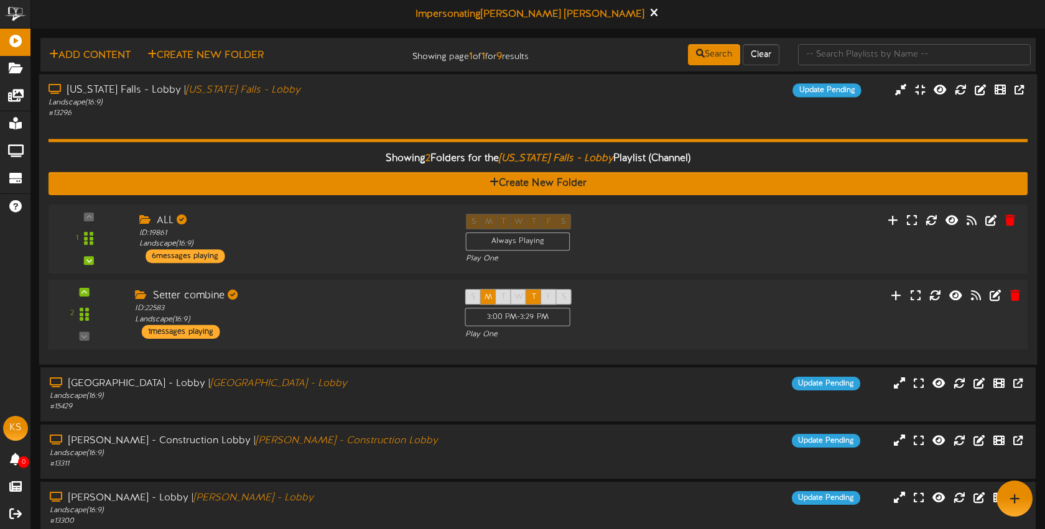
click at [346, 328] on div "Setter combine ID: 22583 Landscape ( 16:9 ) 1 messages playing" at bounding box center [291, 314] width 330 height 50
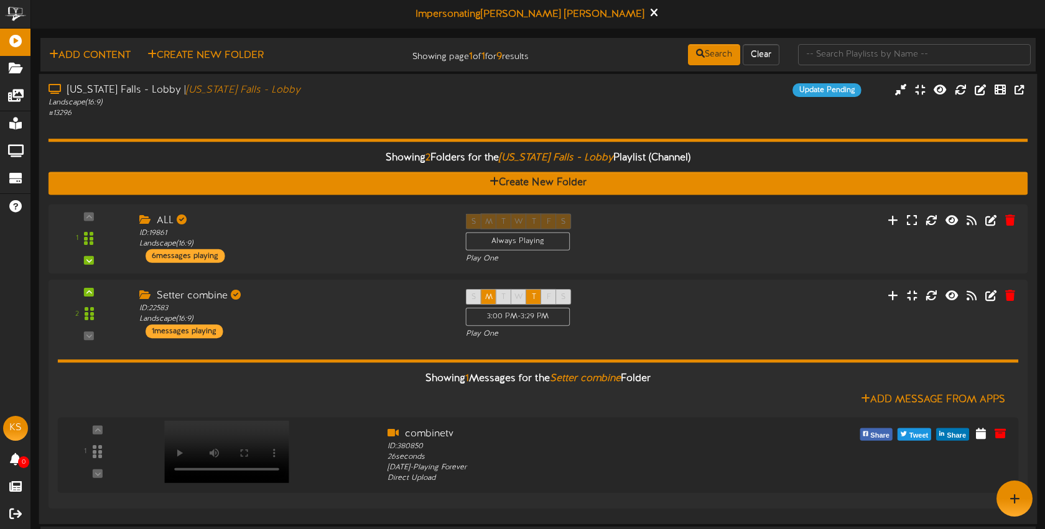
click at [322, 119] on div "Showing 2 Folders for the Idaho Falls - Lobby Playlist (Channel) Create New Fol…" at bounding box center [538, 317] width 979 height 396
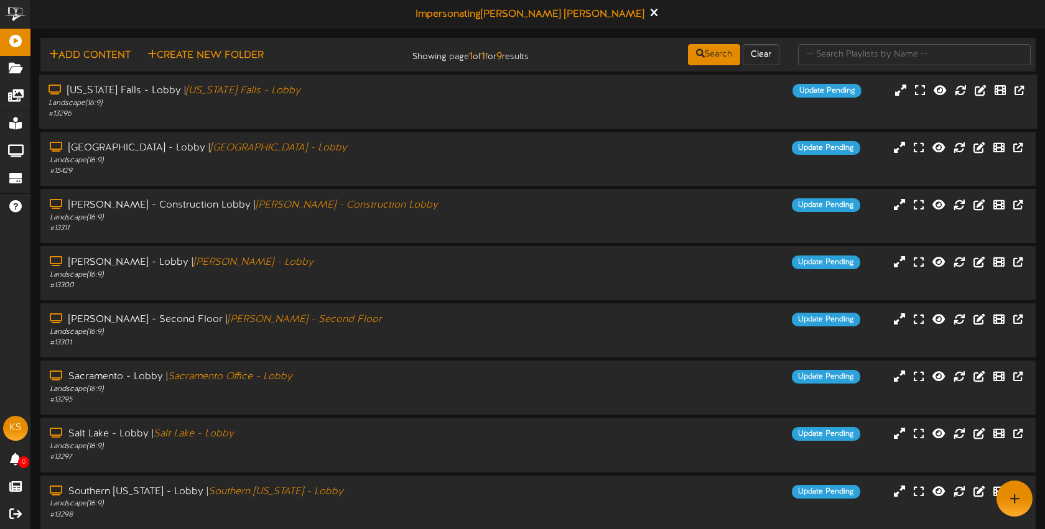
click at [303, 103] on div "Landscape ( 16:9 )" at bounding box center [247, 103] width 397 height 11
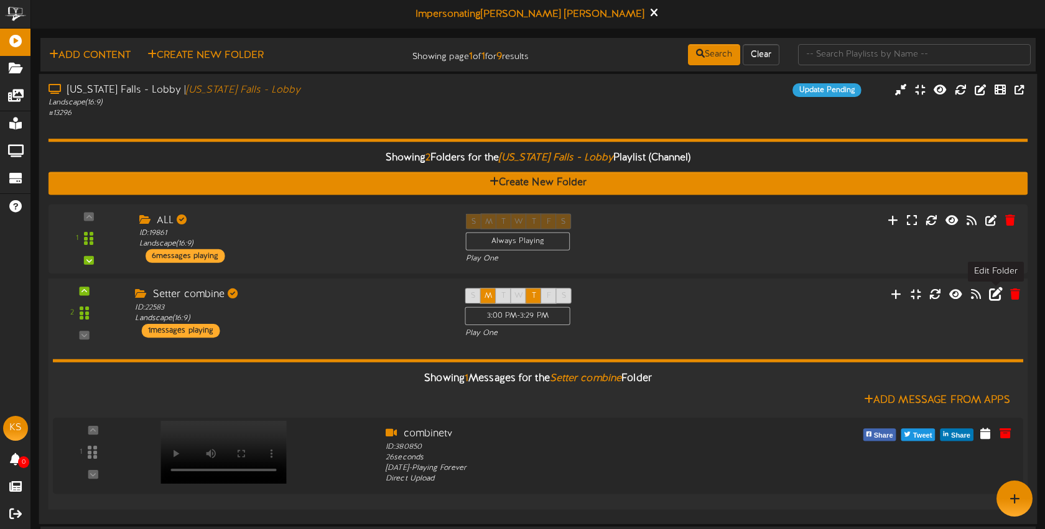
click at [992, 295] on icon at bounding box center [995, 294] width 14 height 14
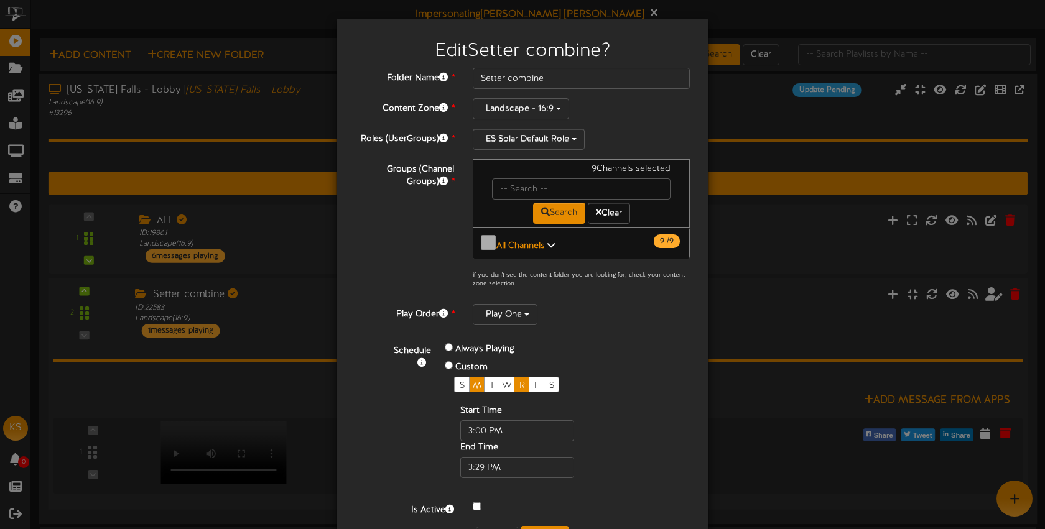
scroll to position [44, 0]
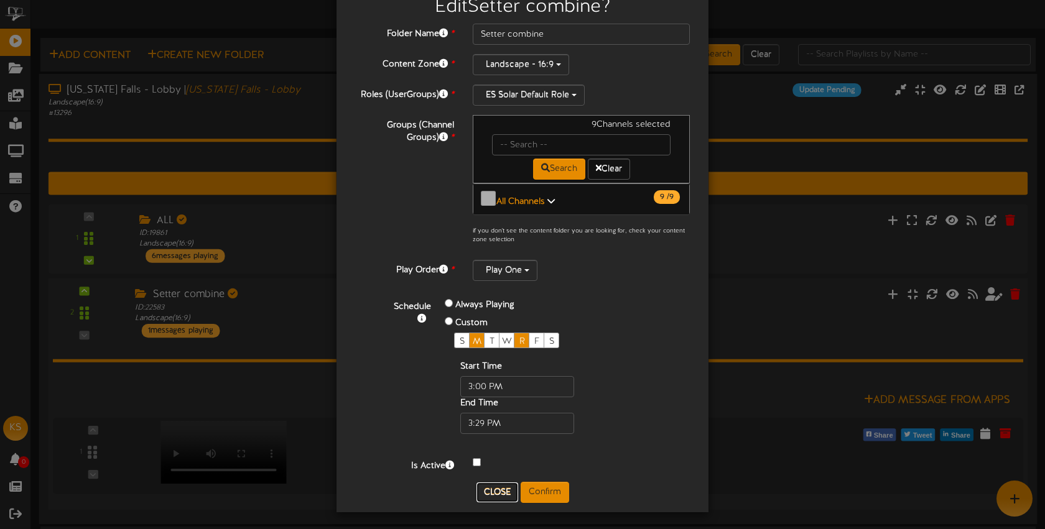
click at [495, 490] on button "Close" at bounding box center [497, 493] width 42 height 20
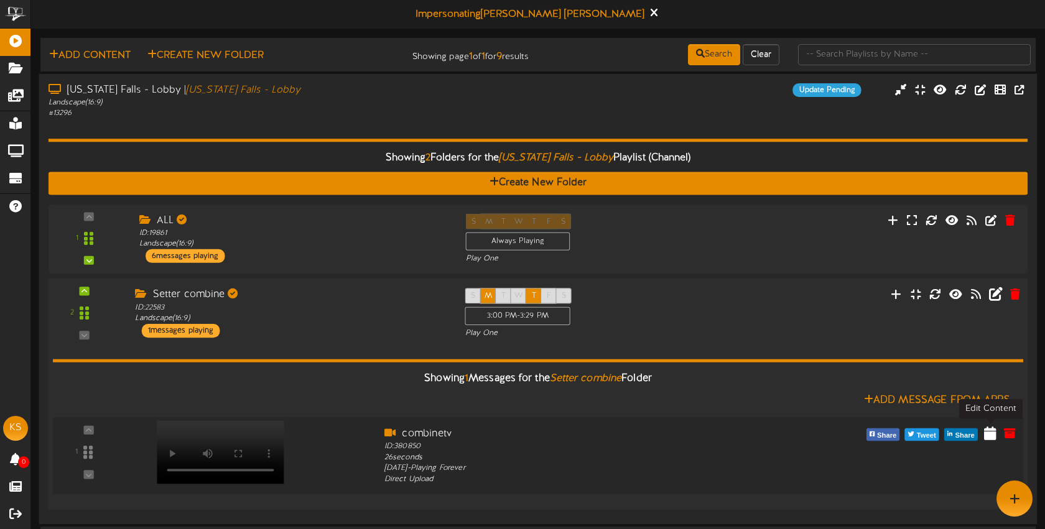
click at [986, 433] on icon at bounding box center [990, 433] width 12 height 14
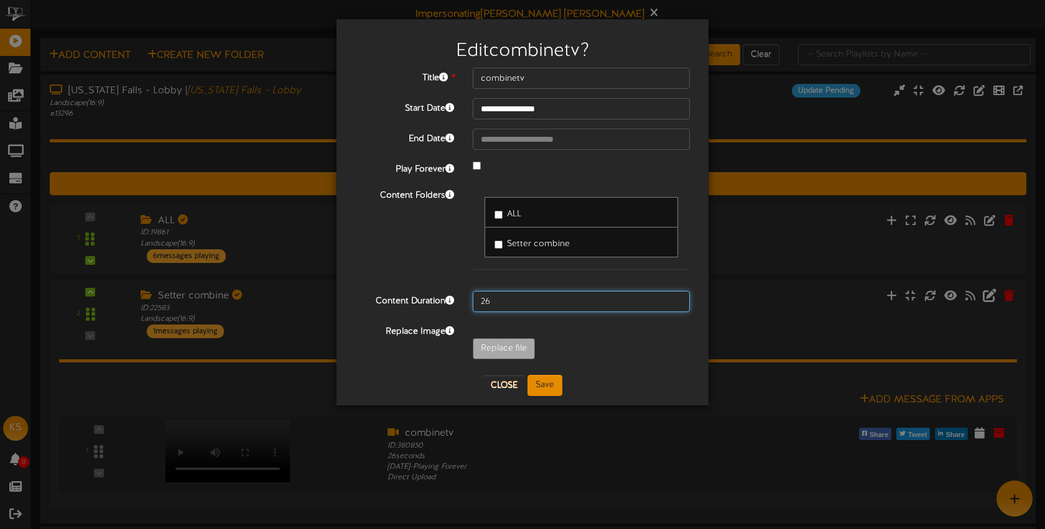
click at [512, 224] on div "**********" at bounding box center [522, 217] width 335 height 298
drag, startPoint x: 509, startPoint y: 305, endPoint x: 456, endPoint y: 300, distance: 53.1
click at [456, 300] on div "Content Duration 26" at bounding box center [522, 301] width 353 height 21
type input "1"
type input "600"
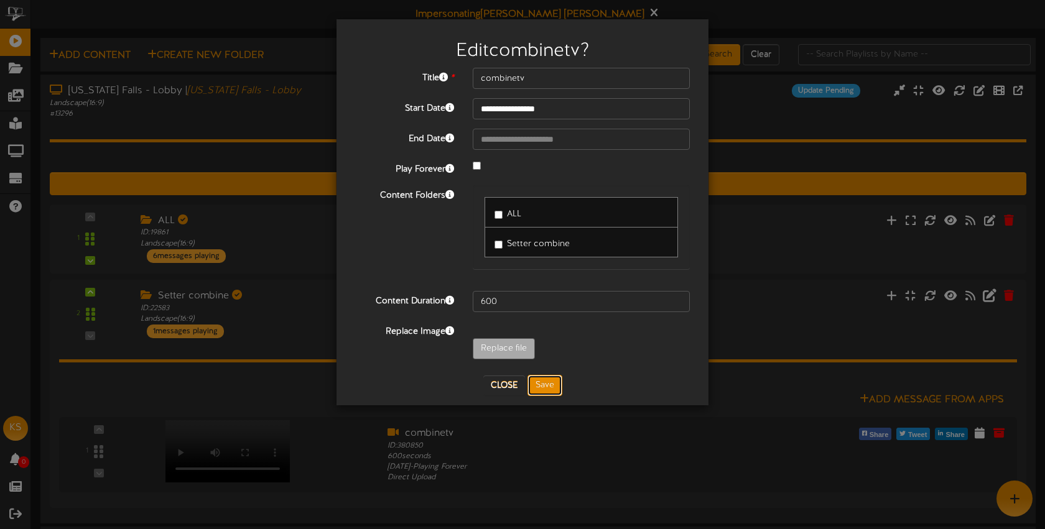
click at [546, 382] on button "Save" at bounding box center [544, 385] width 35 height 21
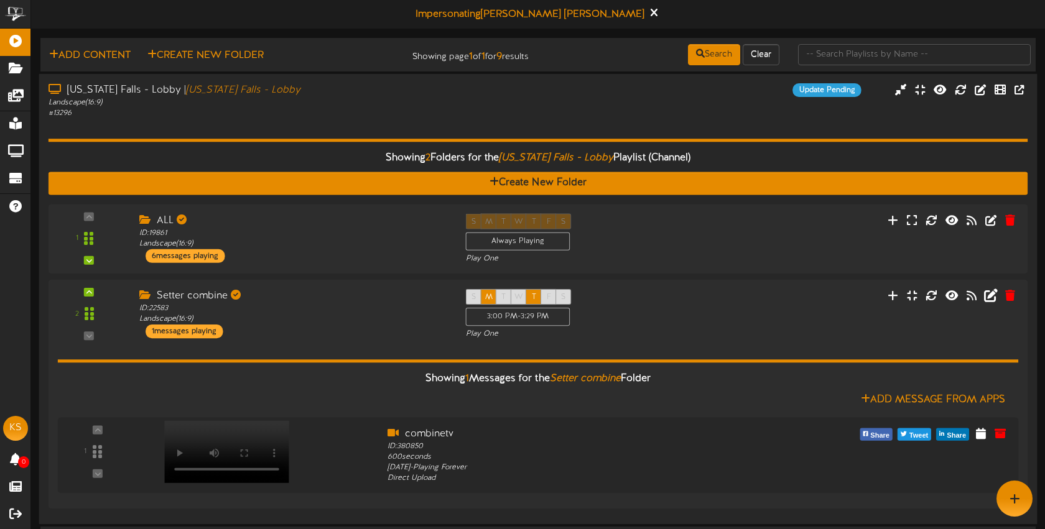
click at [310, 127] on div "Showing 2 Folders for the Idaho Falls - Lobby Playlist (Channel) Create New Fol…" at bounding box center [538, 317] width 979 height 396
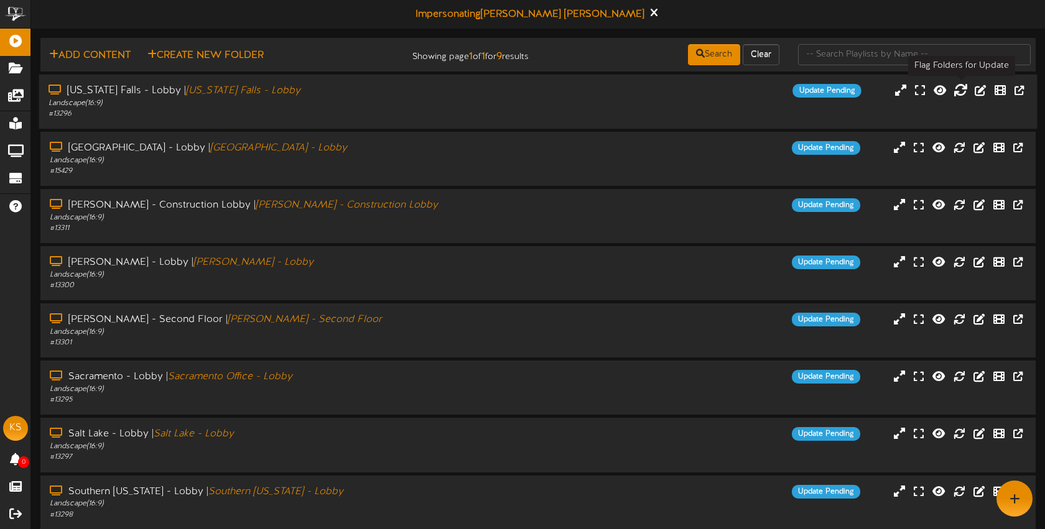
click at [961, 93] on icon at bounding box center [960, 90] width 14 height 14
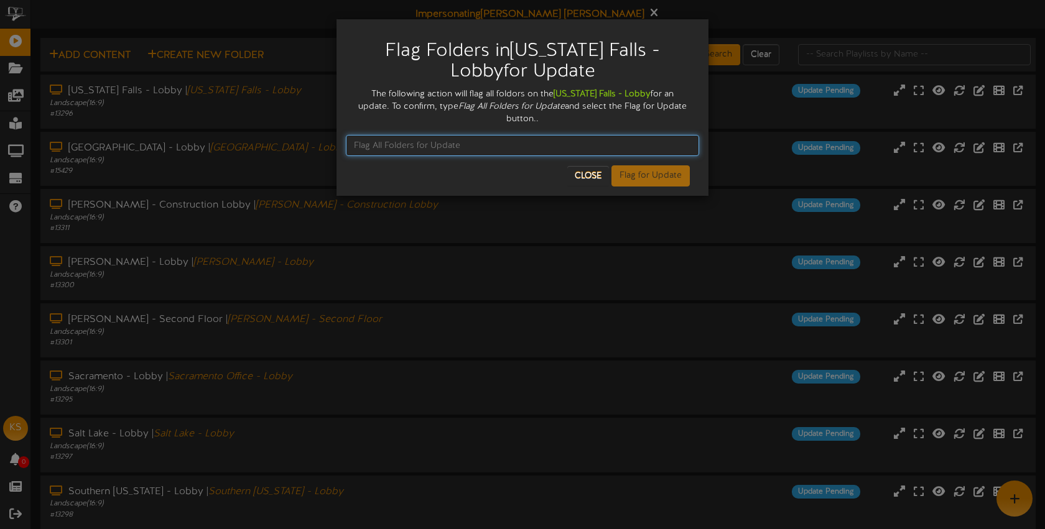
click at [428, 135] on input "text" at bounding box center [522, 145] width 353 height 21
type input "Flag All Folders for Update"
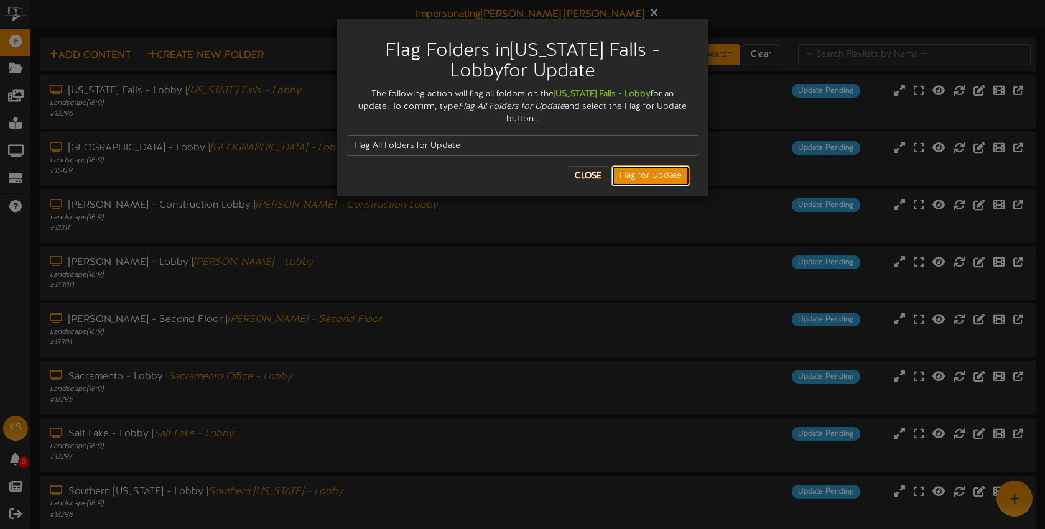
click at [629, 165] on button "Flag for Update" at bounding box center [650, 175] width 78 height 21
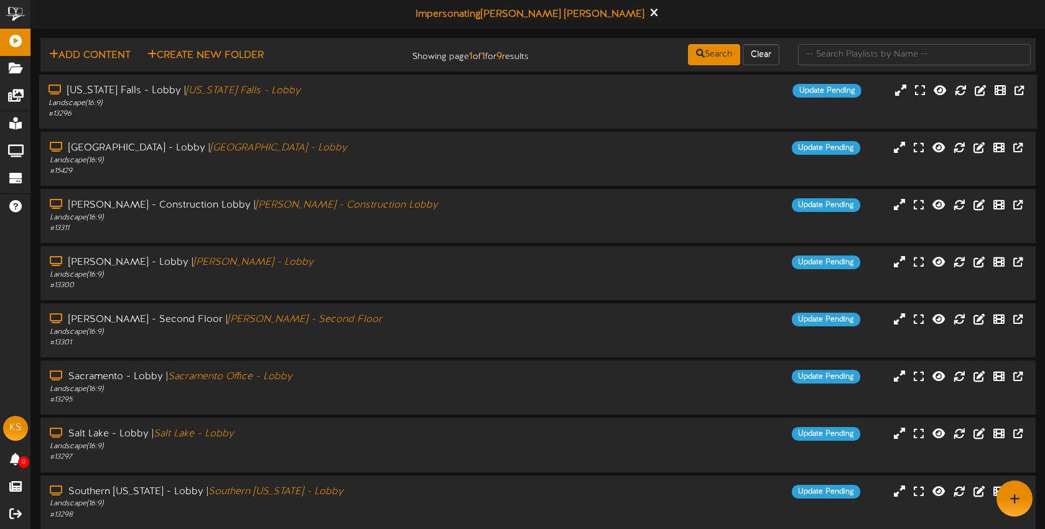
click at [302, 106] on div "Landscape ( 16:9 )" at bounding box center [247, 103] width 397 height 11
